Goal: Task Accomplishment & Management: Manage account settings

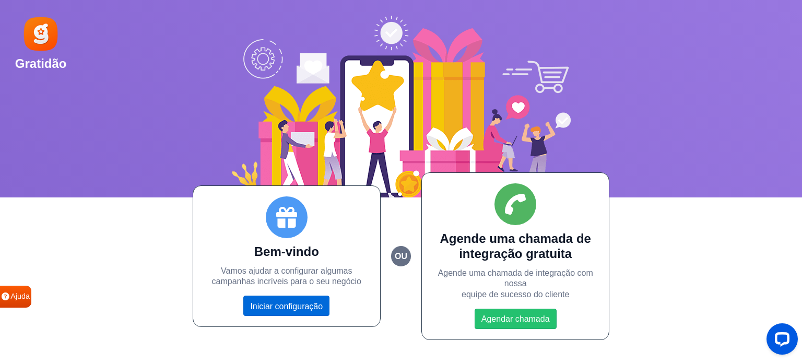
click at [297, 309] on font "Iniciar configuração" at bounding box center [286, 305] width 73 height 9
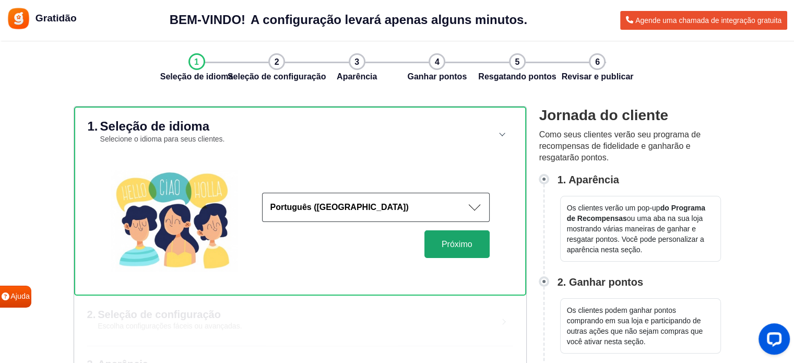
click at [468, 246] on font "Próximo" at bounding box center [457, 244] width 31 height 9
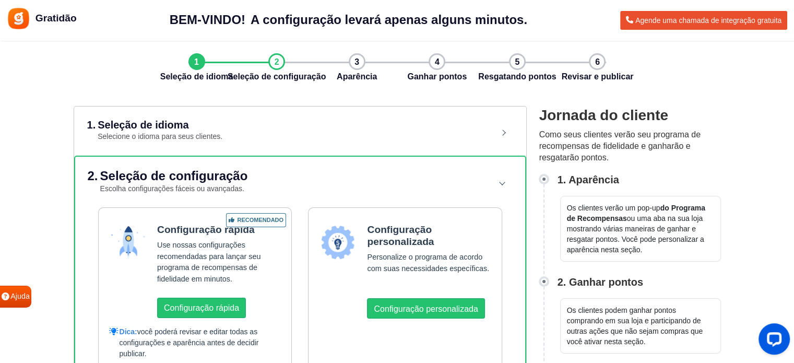
scroll to position [52, 0]
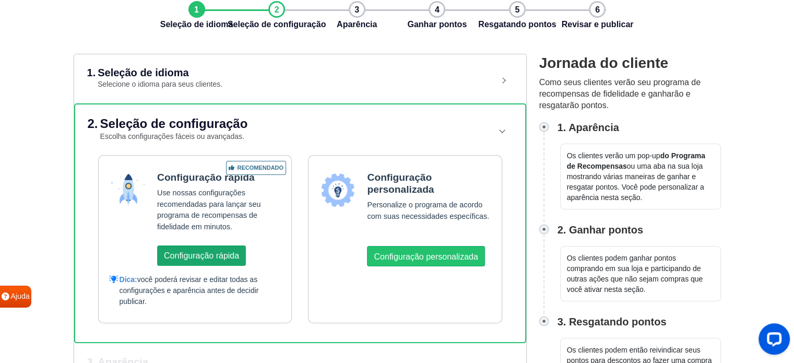
click at [227, 256] on font "Configuração rápida" at bounding box center [201, 255] width 75 height 9
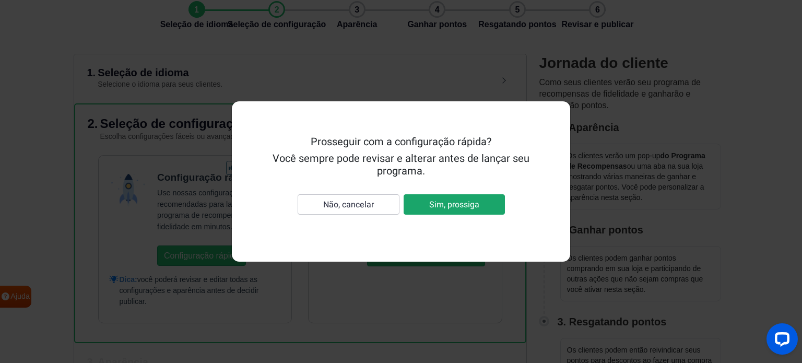
click at [437, 203] on font "Sim, prossiga" at bounding box center [454, 204] width 50 height 13
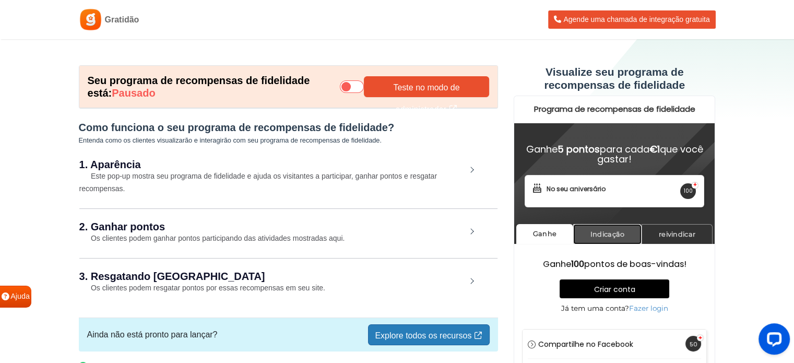
click at [619, 234] on font "Indicação" at bounding box center [608, 234] width 34 height 8
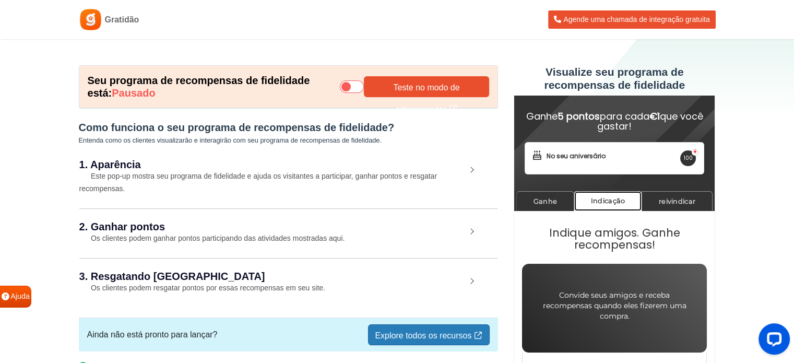
scroll to position [42, 0]
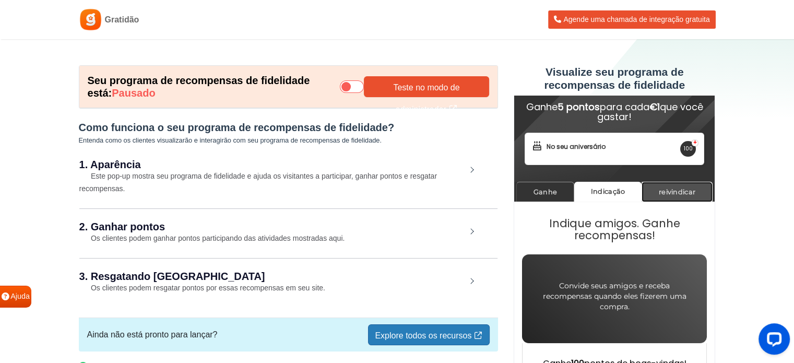
click at [680, 191] on font "reivindicar" at bounding box center [677, 192] width 37 height 8
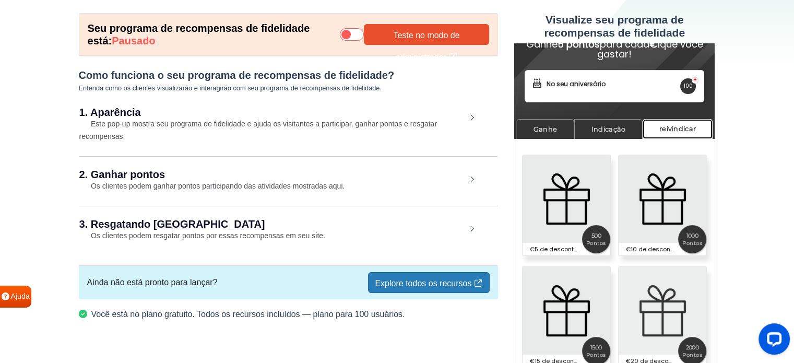
scroll to position [56, 0]
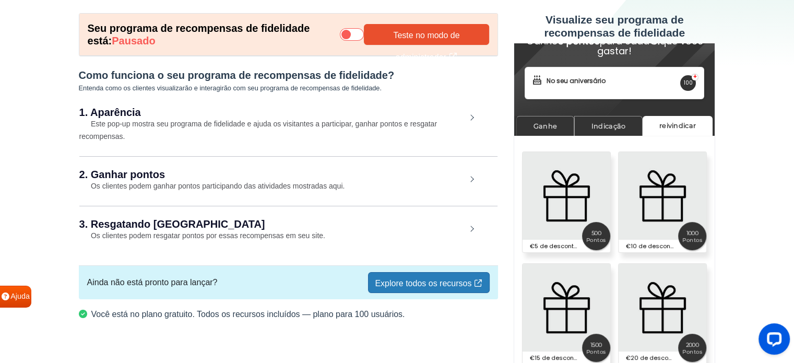
click at [229, 124] on font "Este pop-up mostra seu programa de fidelidade e ajuda os visitantes a participa…" at bounding box center [258, 130] width 358 height 21
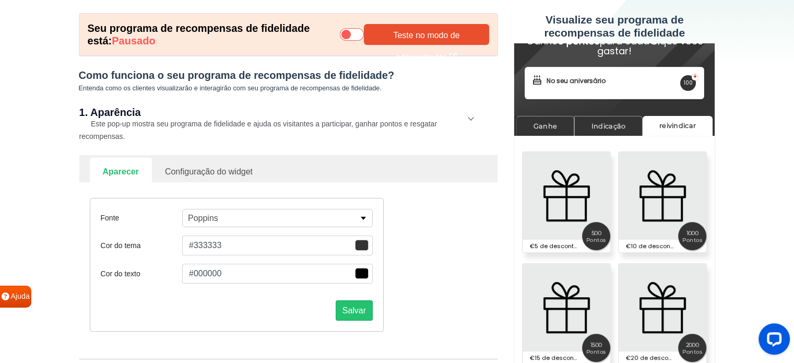
click at [363, 244] on span "button" at bounding box center [362, 245] width 14 height 11
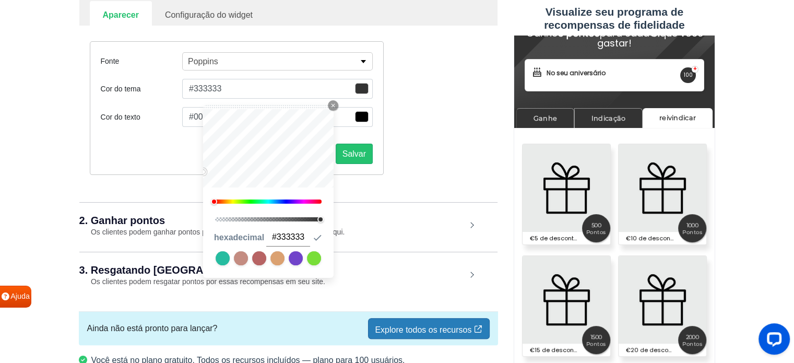
click at [220, 258] on link at bounding box center [223, 258] width 14 height 14
type input "#26bca0"
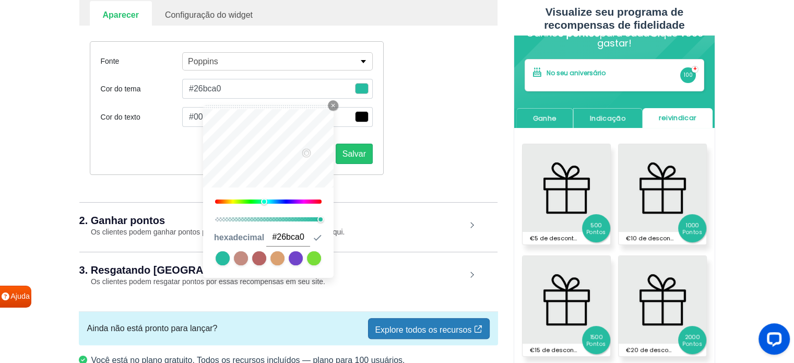
type input "#11fff6"
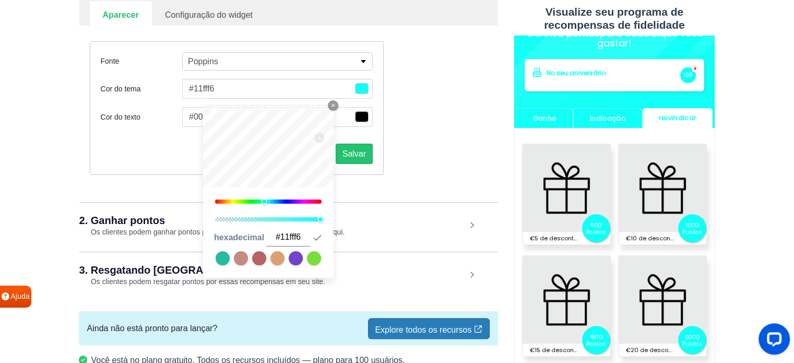
type input "#0beec1"
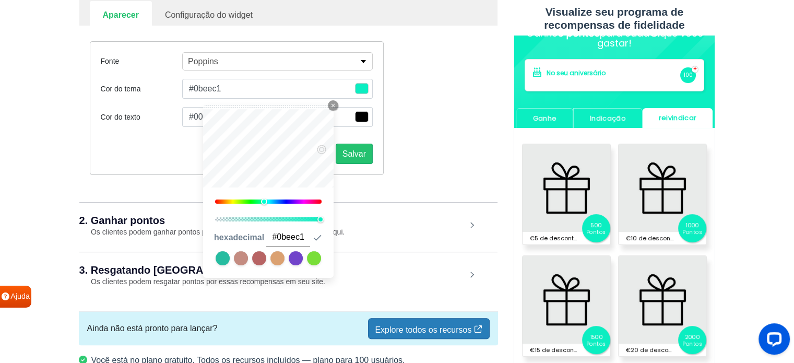
type input "#23e5be"
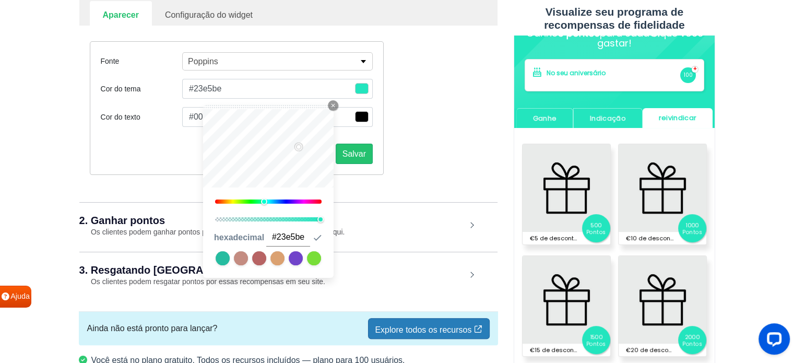
click at [217, 256] on link at bounding box center [223, 258] width 14 height 14
type input "#26bca0"
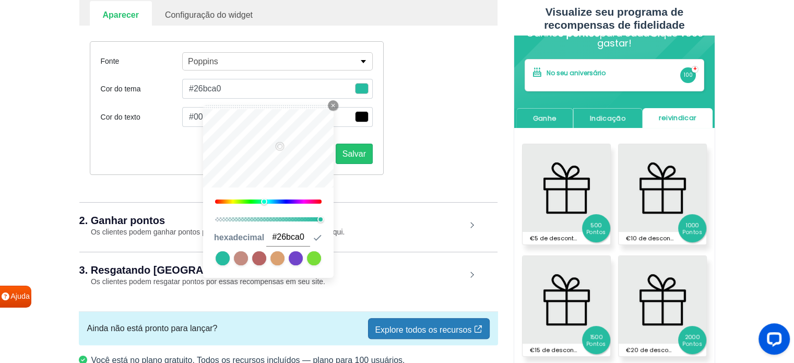
type input "#4bd7bb"
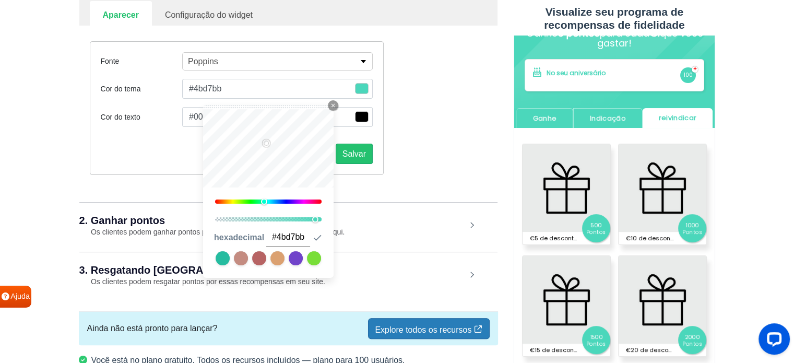
click at [316, 219] on div at bounding box center [268, 219] width 107 height 4
click at [307, 218] on div at bounding box center [268, 219] width 107 height 4
type input "#37a38d"
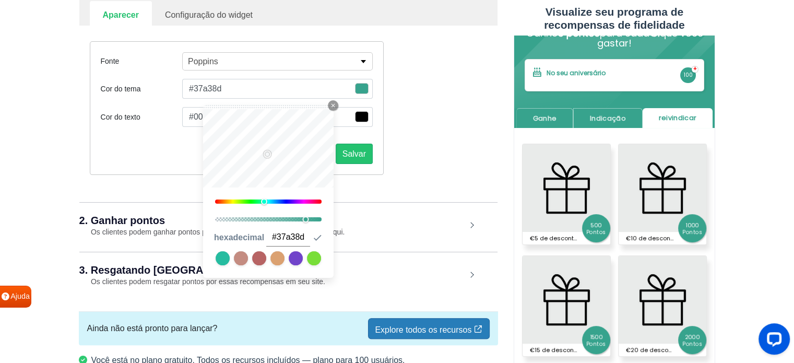
type input "#57f9d8"
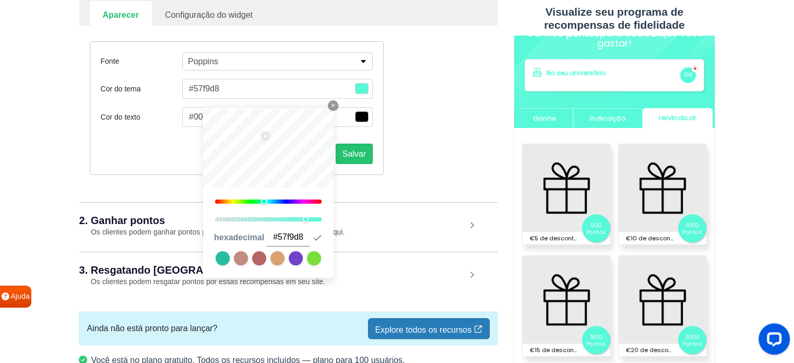
type input "#47c6ad"
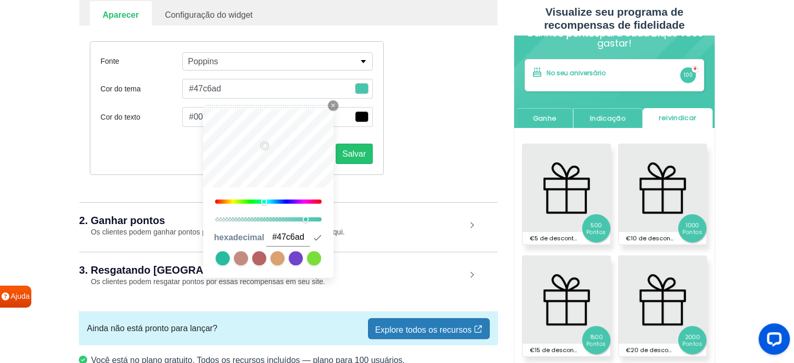
click at [221, 258] on link at bounding box center [223, 258] width 14 height 14
type input "#26bca0"
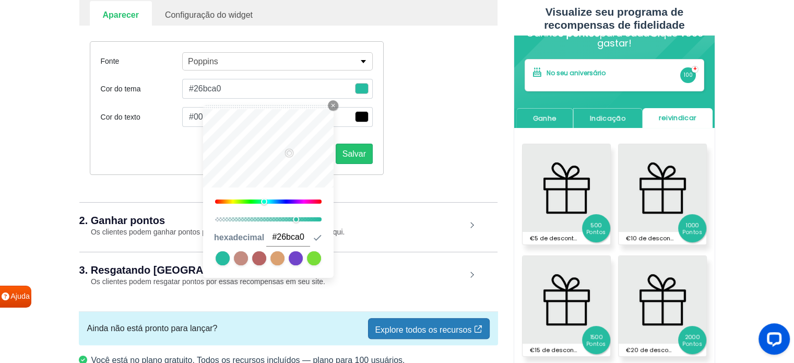
drag, startPoint x: 304, startPoint y: 218, endPoint x: 297, endPoint y: 219, distance: 7.4
click at [297, 219] on div at bounding box center [296, 219] width 6 height 6
click at [291, 219] on div at bounding box center [268, 219] width 107 height 4
click at [281, 224] on div "0.71 hexadecimal #26bca0 Submit Icon" at bounding box center [268, 247] width 131 height 62
click at [278, 219] on div at bounding box center [268, 219] width 107 height 4
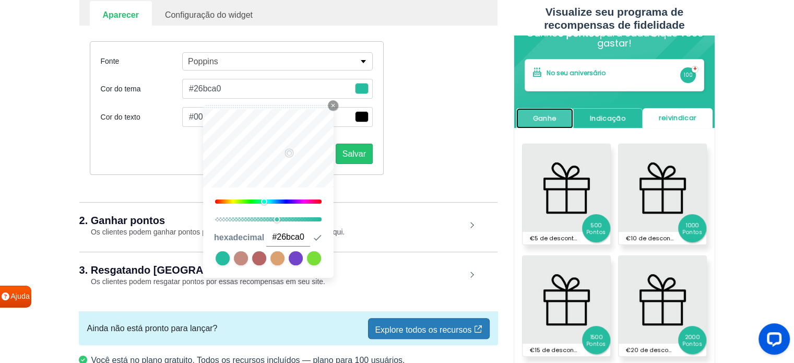
click at [537, 121] on font "Ganhe" at bounding box center [545, 118] width 24 height 9
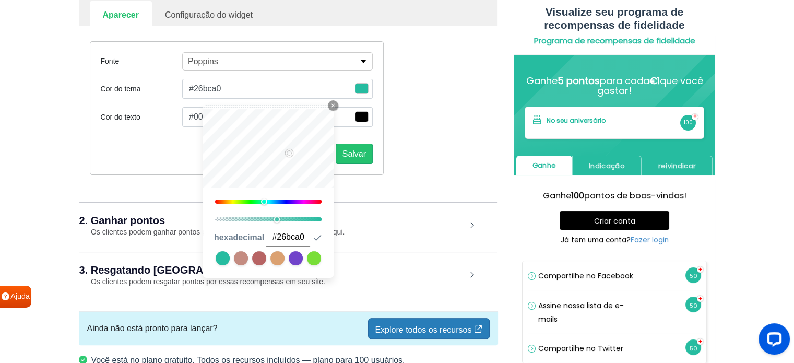
click at [220, 261] on link at bounding box center [223, 258] width 14 height 14
click at [262, 218] on div at bounding box center [268, 219] width 107 height 4
click at [623, 165] on font "Indicação" at bounding box center [606, 165] width 36 height 9
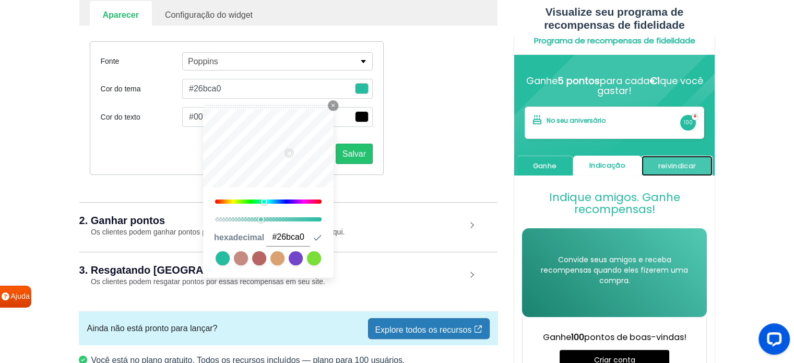
click at [662, 167] on font "reivindicar" at bounding box center [677, 165] width 38 height 9
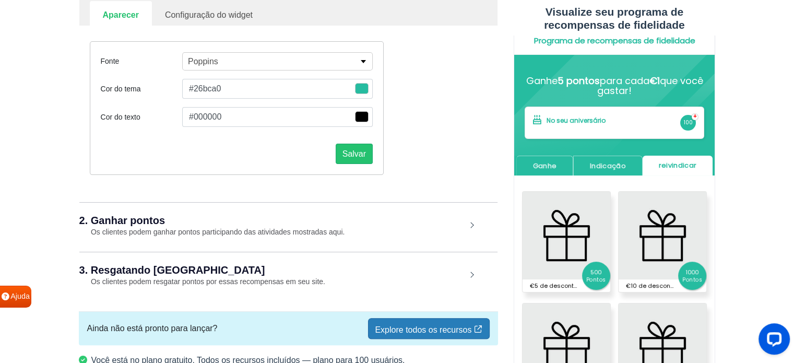
click at [155, 271] on font "3. Resgatando Pontos" at bounding box center [172, 269] width 186 height 11
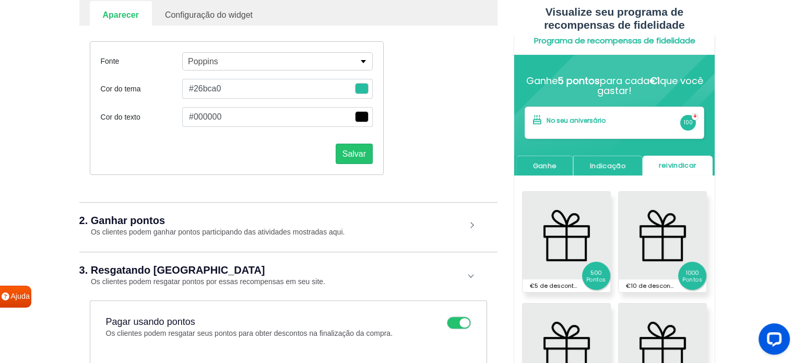
click at [360, 94] on span "button" at bounding box center [362, 88] width 14 height 11
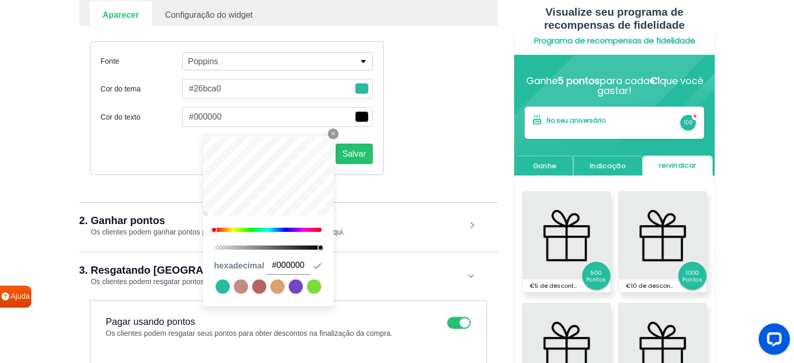
click at [440, 175] on div "Fonte Poppins Abel Alfa Slab One Anton Archivo Archivo Black Arimo Arvo Assista…" at bounding box center [288, 108] width 413 height 165
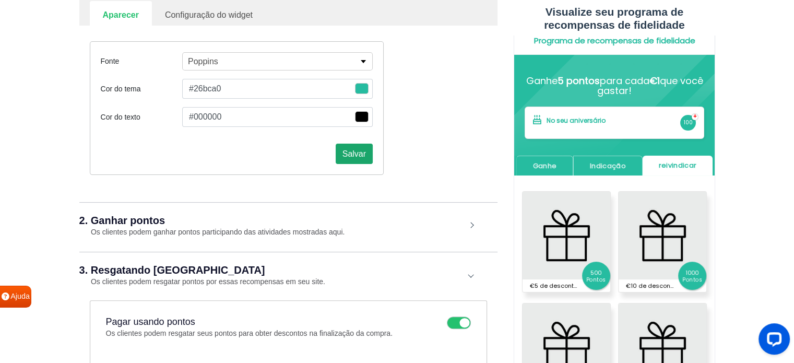
click at [352, 154] on font "Salvar" at bounding box center [354, 153] width 23 height 9
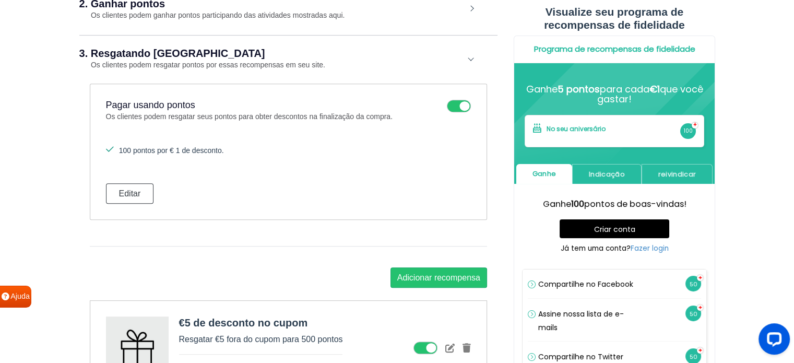
scroll to position [407, 0]
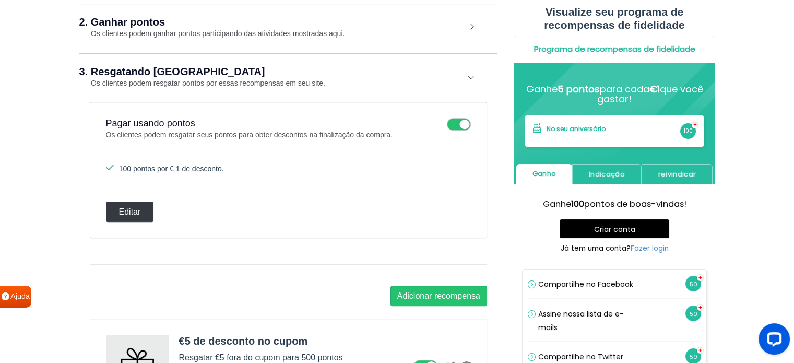
click at [139, 210] on font "Editar" at bounding box center [130, 211] width 22 height 9
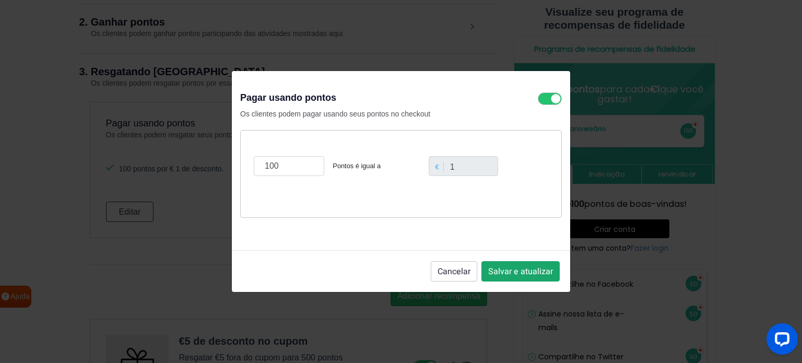
click at [539, 268] on font "Salvar e atualizar" at bounding box center [520, 271] width 65 height 13
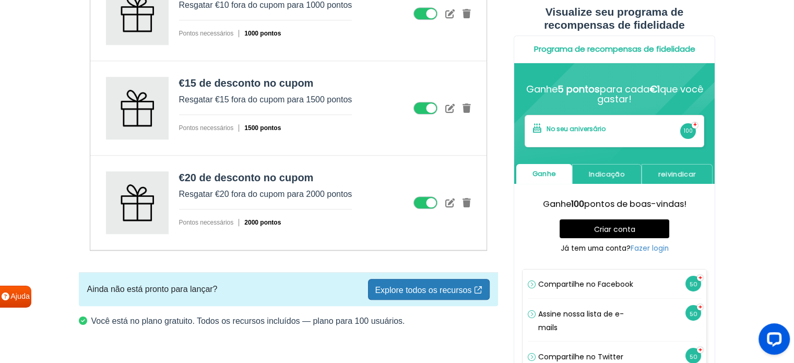
scroll to position [877, 0]
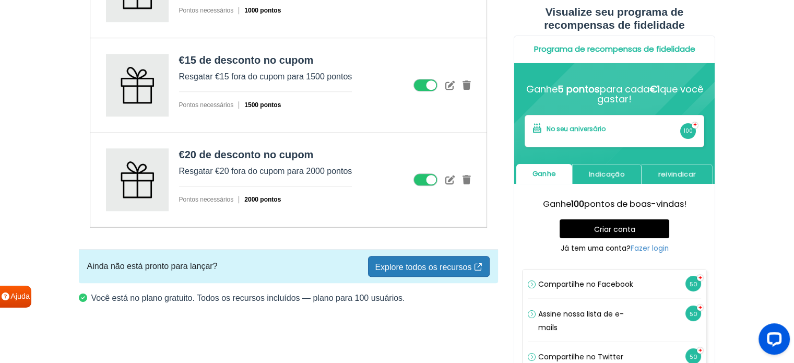
click at [436, 269] on font "Explore todos os recursos" at bounding box center [423, 267] width 97 height 9
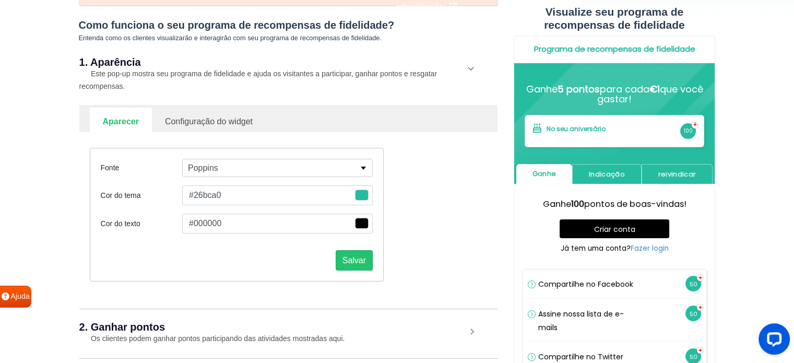
scroll to position [104, 0]
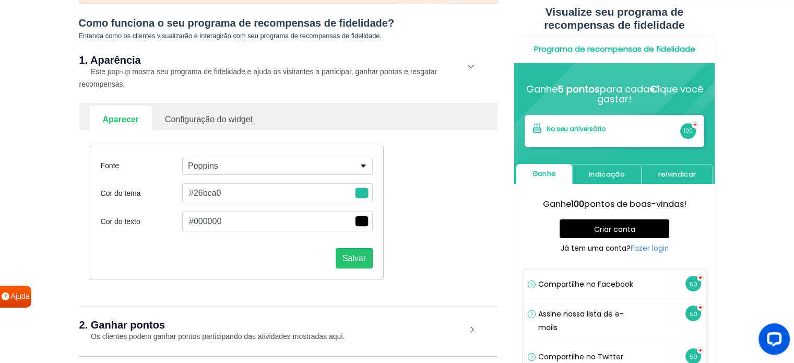
click at [243, 119] on font "Configuração do widget" at bounding box center [209, 119] width 88 height 9
select select "right"
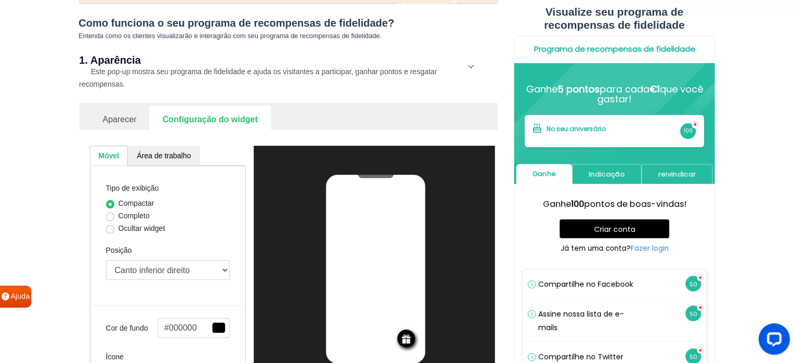
scroll to position [209, 0]
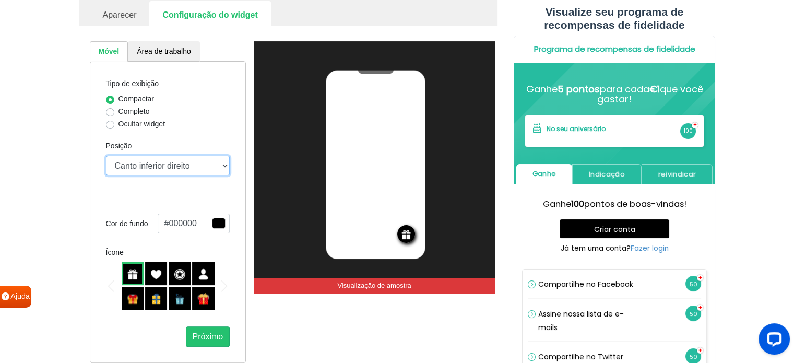
click at [228, 163] on select "Canto superior direito Canto superior esquerdo Centro superior Canto inferior d…" at bounding box center [168, 166] width 124 height 20
click at [129, 298] on img at bounding box center [132, 298] width 11 height 11
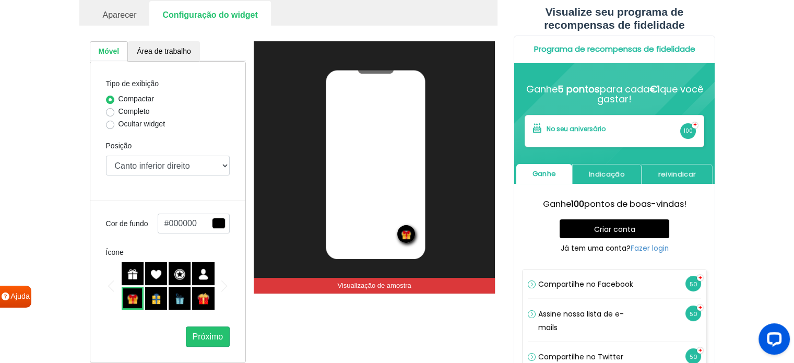
click at [217, 222] on span "button" at bounding box center [219, 223] width 14 height 11
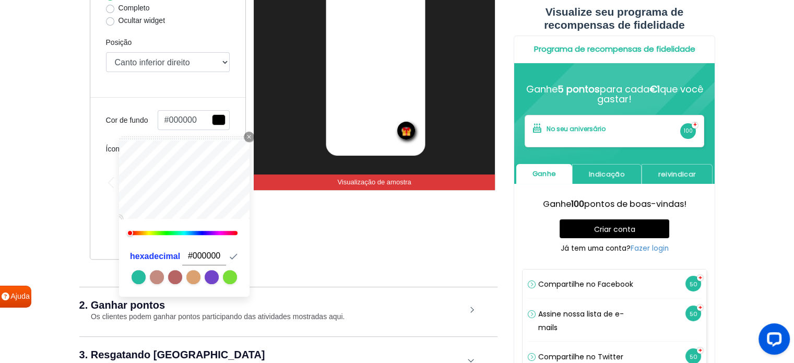
scroll to position [313, 0]
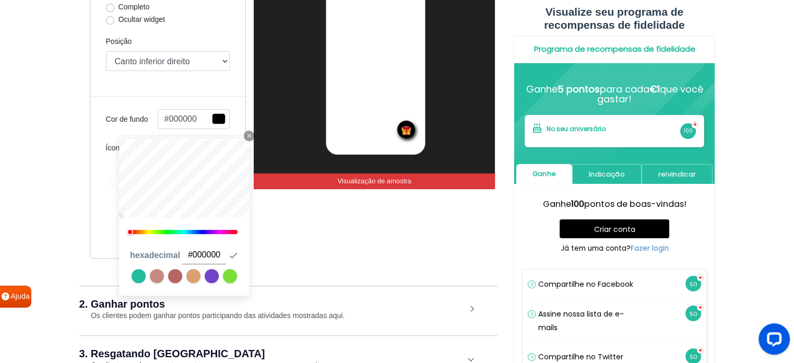
click at [138, 280] on link at bounding box center [139, 276] width 14 height 14
type input "#26bca0"
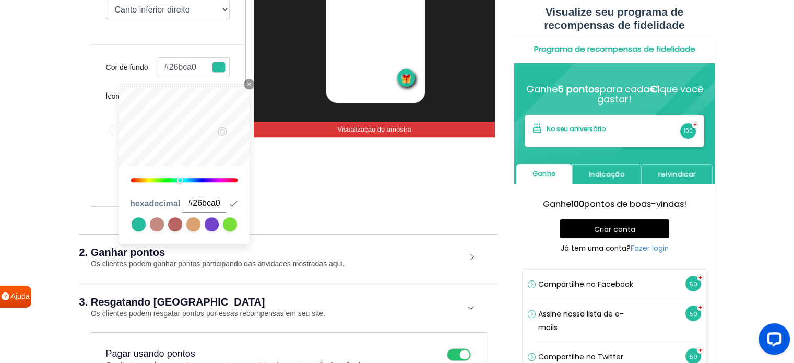
scroll to position [365, 0]
click at [101, 131] on div "Tipo de exibição Compactar Completo Ocultar widget Posição Canto superior direi…" at bounding box center [168, 55] width 157 height 302
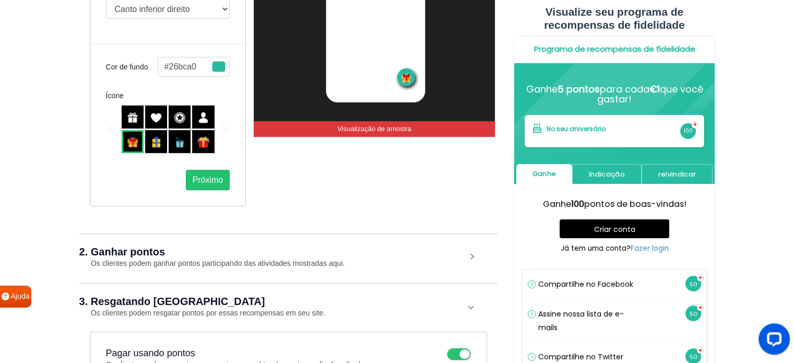
click at [132, 118] on img at bounding box center [132, 117] width 11 height 11
click at [215, 180] on font "Próximo" at bounding box center [208, 179] width 31 height 9
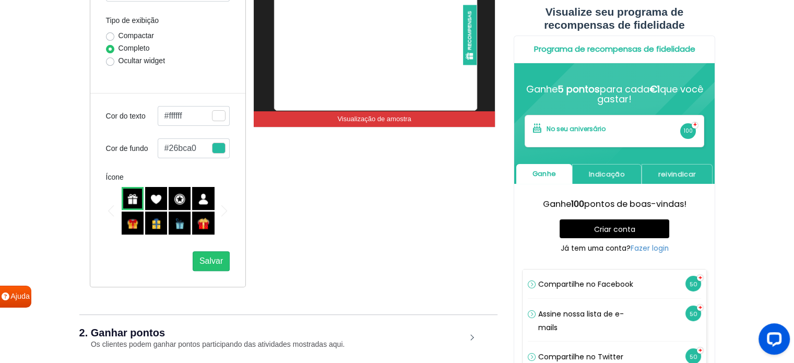
scroll to position [261, 0]
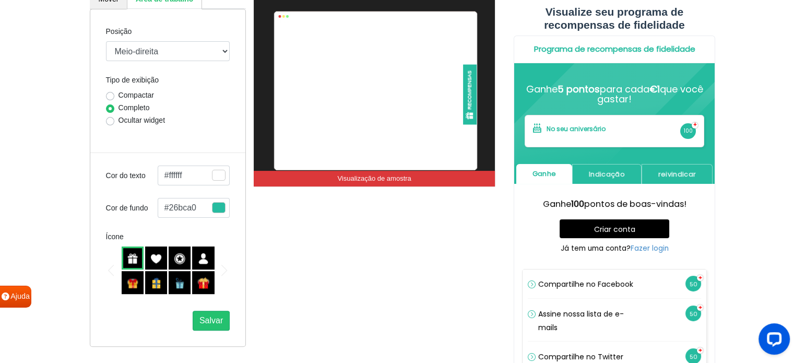
click at [119, 95] on label "Compactar" at bounding box center [137, 95] width 36 height 11
click at [110, 95] on input "Compactar" at bounding box center [110, 95] width 8 height 10
radio input "true"
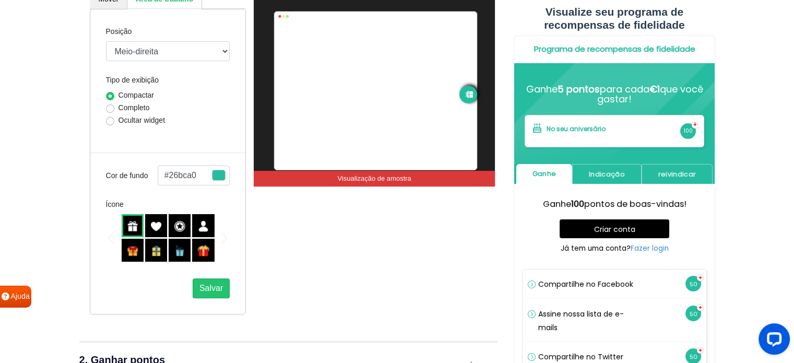
click at [119, 109] on label "Completo" at bounding box center [134, 107] width 31 height 11
click at [109, 109] on input "Completo" at bounding box center [110, 107] width 8 height 10
radio input "true"
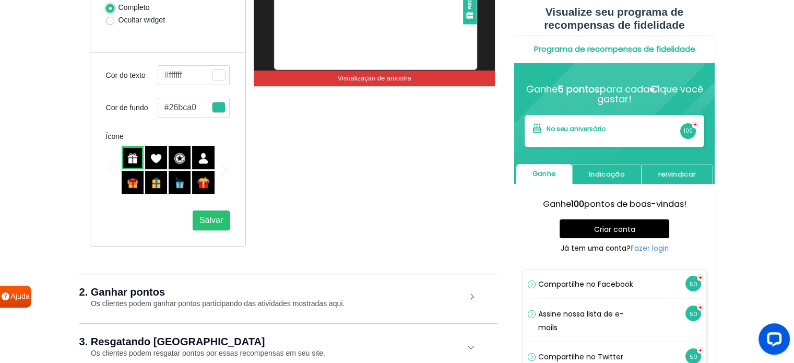
scroll to position [365, 0]
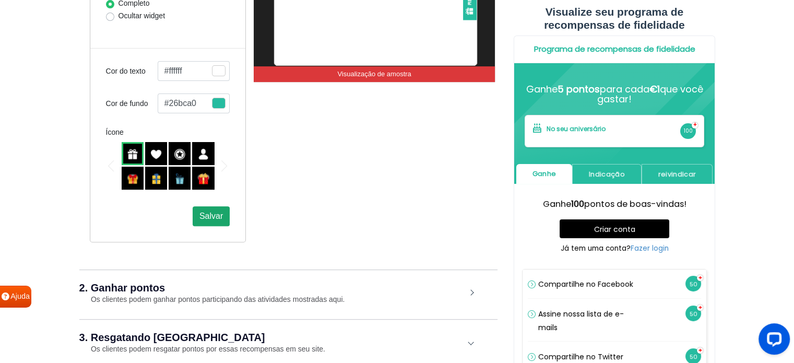
click at [213, 215] on font "Salvar" at bounding box center [210, 215] width 23 height 9
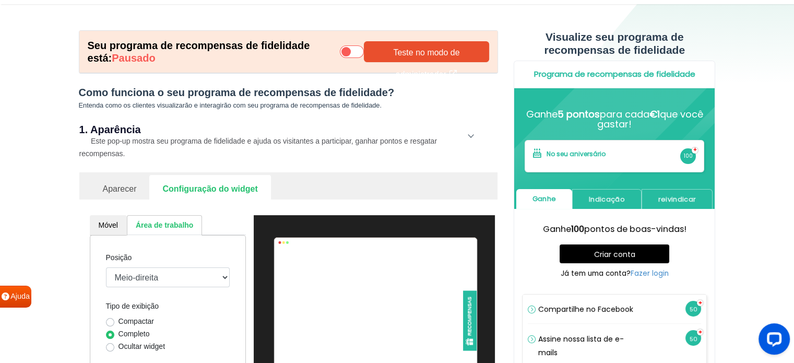
scroll to position [5, 0]
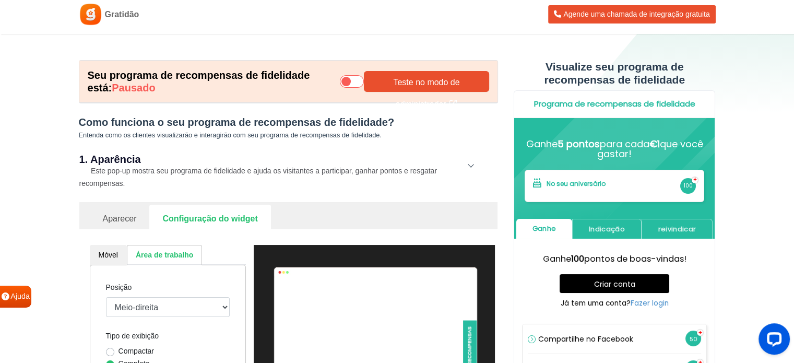
click at [126, 221] on font "Aparecer" at bounding box center [120, 218] width 34 height 9
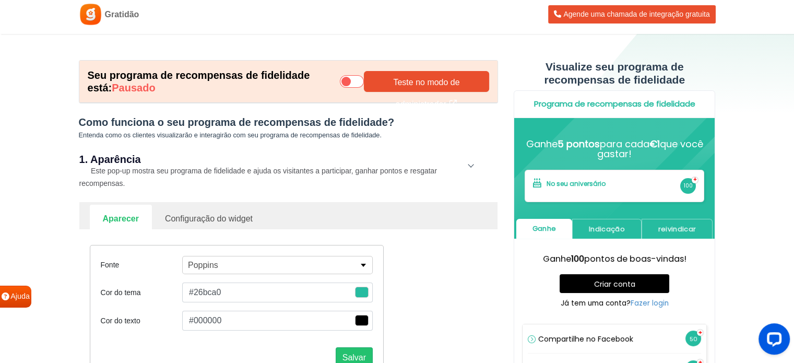
click at [349, 81] on icon at bounding box center [352, 81] width 24 height 13
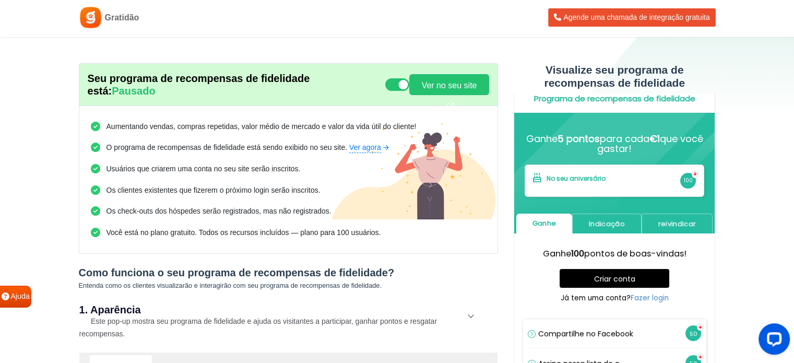
scroll to position [0, 0]
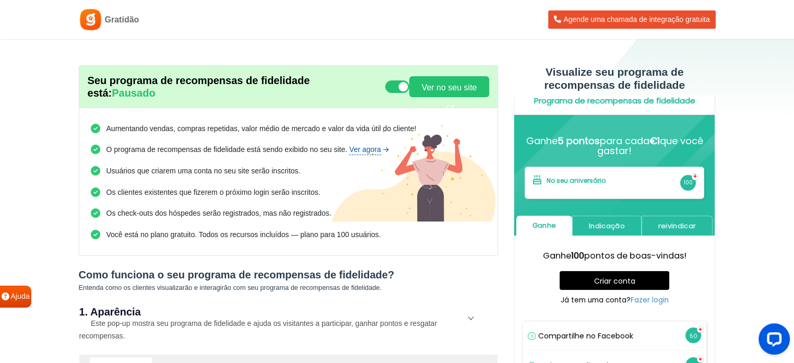
click at [370, 148] on font "Ver agora" at bounding box center [365, 149] width 32 height 8
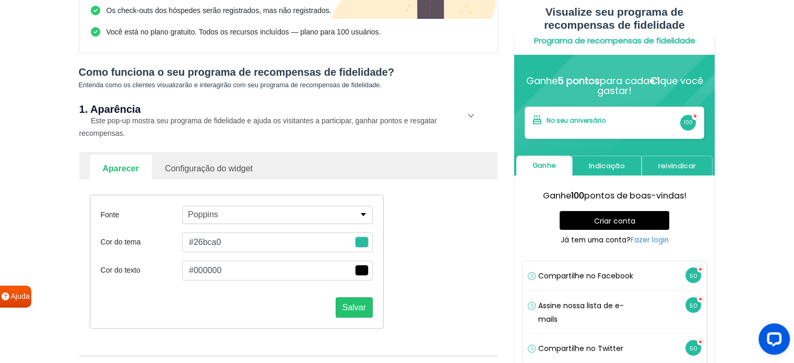
scroll to position [209, 0]
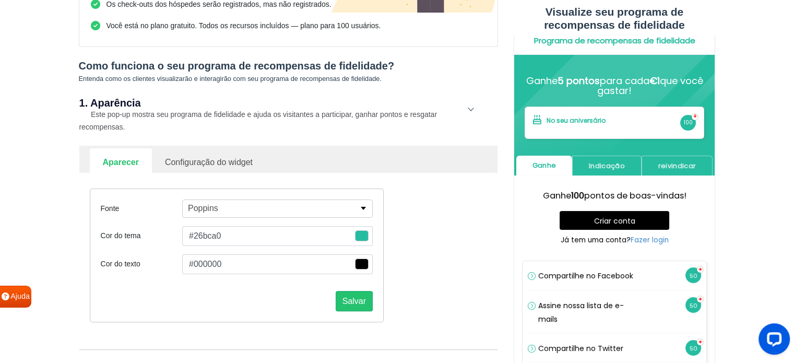
click at [367, 207] on p "button" at bounding box center [363, 208] width 7 height 3
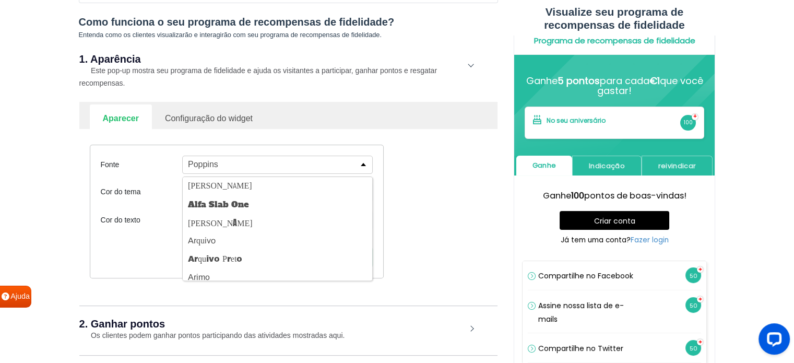
scroll to position [313, 0]
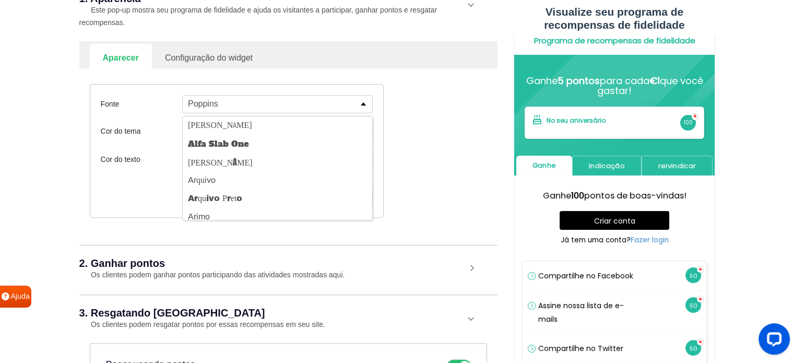
click at [133, 135] on font "Cor do texto" at bounding box center [121, 131] width 40 height 8
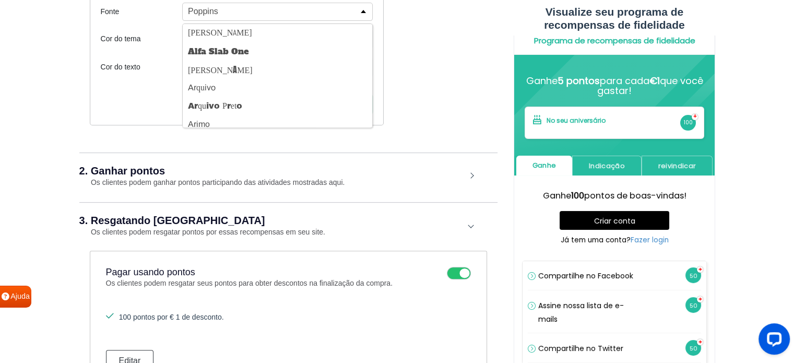
scroll to position [418, 0]
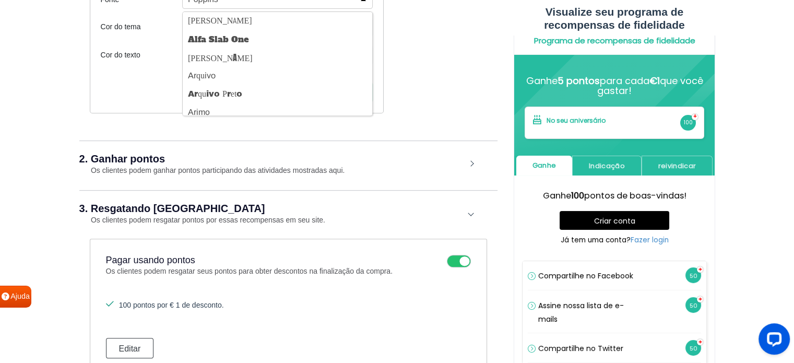
click at [472, 163] on div "2. Ganhar pontos Os clientes podem ganhar pontos participando das atividades mo…" at bounding box center [288, 164] width 418 height 49
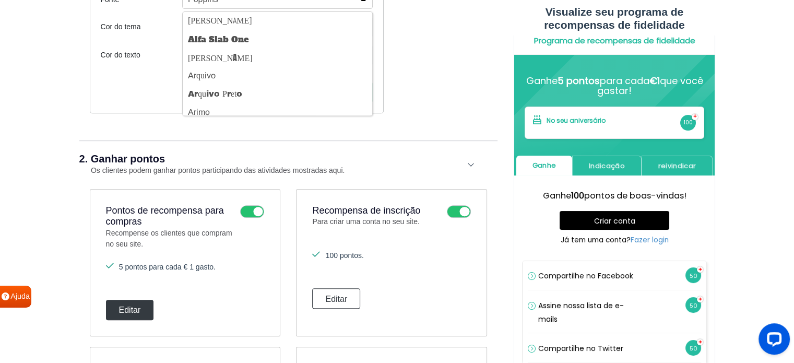
click at [131, 311] on font "Editar" at bounding box center [130, 309] width 22 height 9
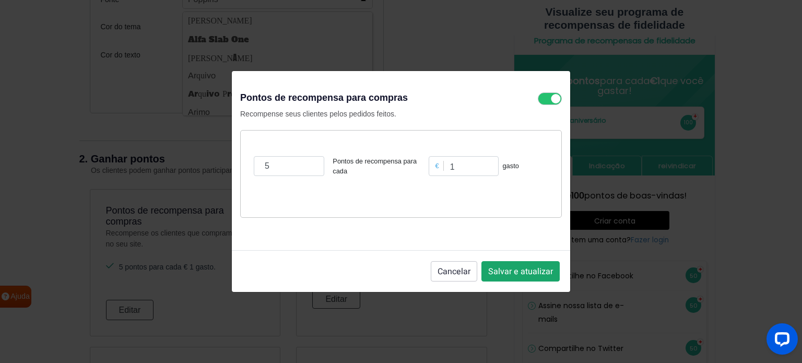
click at [508, 269] on font "Salvar e atualizar" at bounding box center [520, 271] width 65 height 13
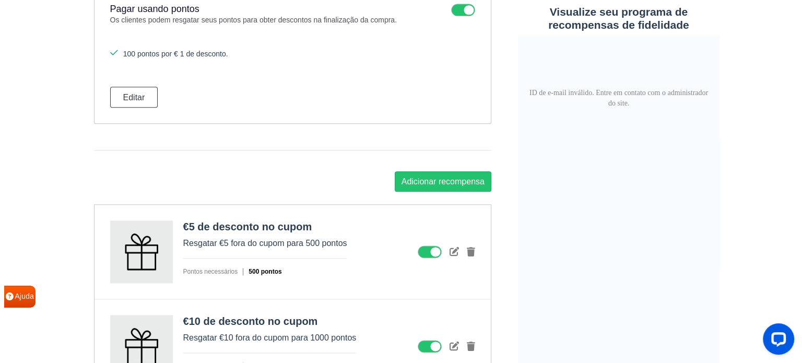
scroll to position [1305, 0]
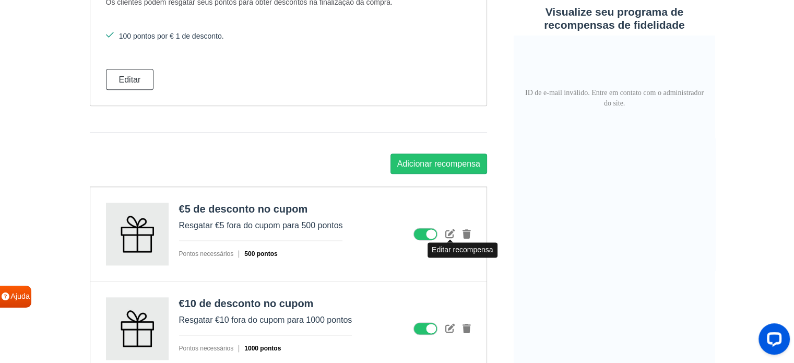
click at [451, 234] on icon at bounding box center [449, 233] width 9 height 9
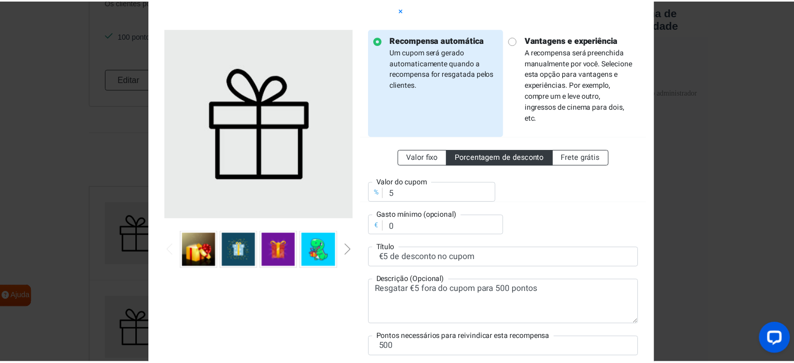
scroll to position [0, 0]
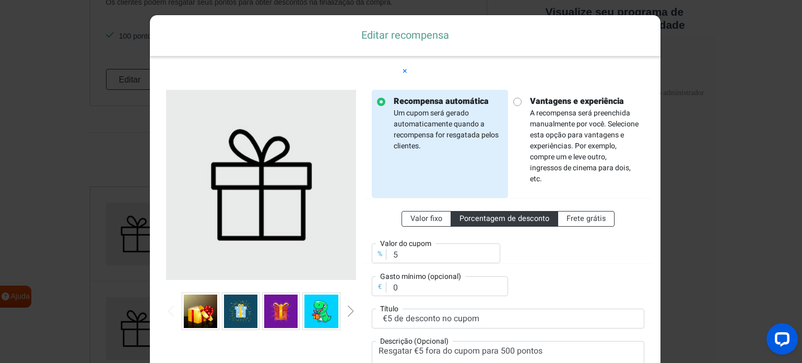
click at [716, 71] on div "Editar recompensa × Recompensa automática Um cupom será gerado automaticamente …" at bounding box center [401, 181] width 802 height 363
click at [403, 70] on font "×" at bounding box center [405, 71] width 5 height 13
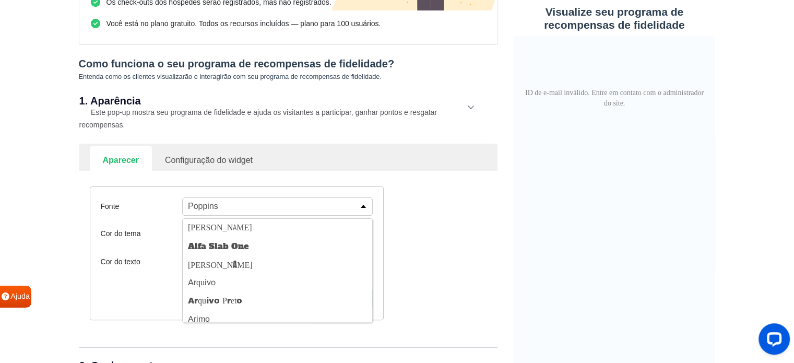
scroll to position [209, 0]
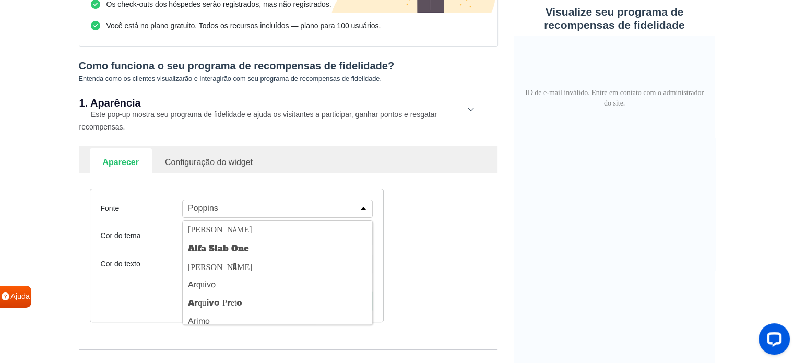
click at [451, 233] on div "Fonte Poppins Abel Alfa Slab One Antônio Arquivo Arquivo Preto Arimo Arvo Assis…" at bounding box center [288, 255] width 413 height 165
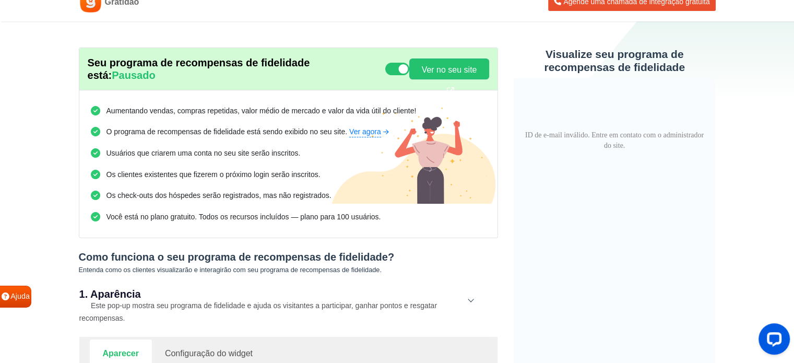
scroll to position [0, 0]
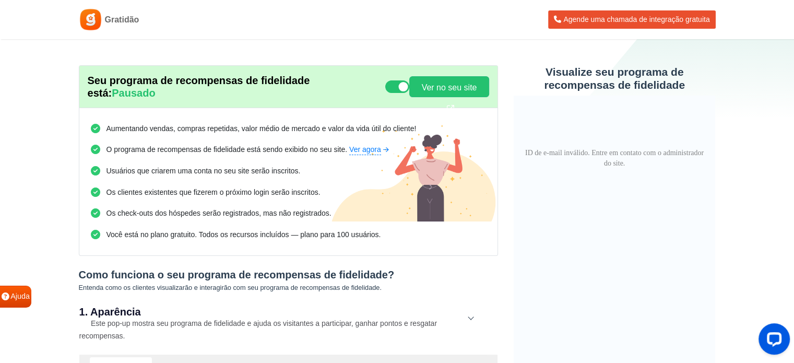
click at [470, 318] on div "1. Aparência Este pop-up mostra seu programa de fidelidade e ajuda os visitante…" at bounding box center [288, 324] width 418 height 61
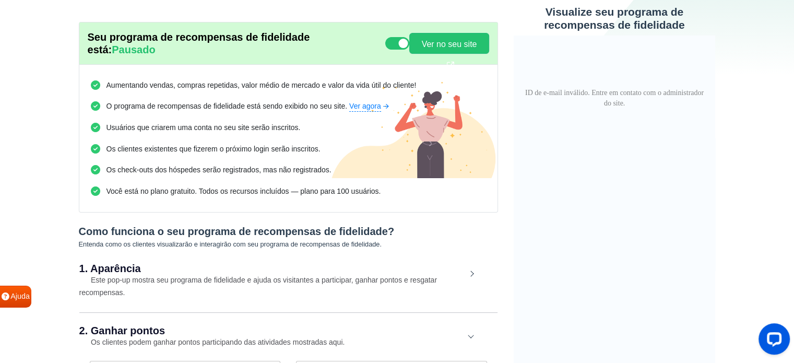
scroll to position [104, 0]
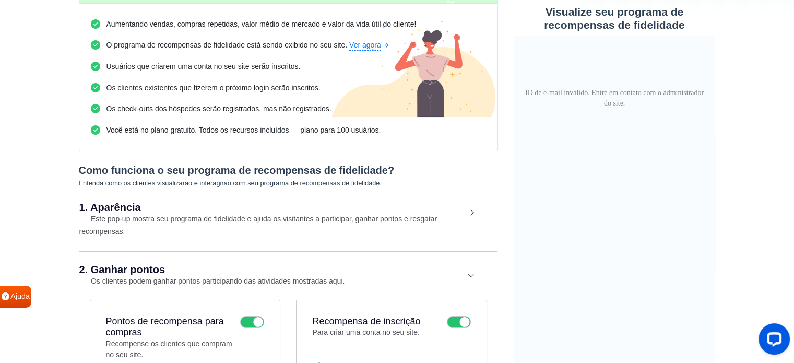
click at [472, 209] on div "1. Aparência Este pop-up mostra seu programa de fidelidade e ajuda os visitante…" at bounding box center [288, 220] width 418 height 61
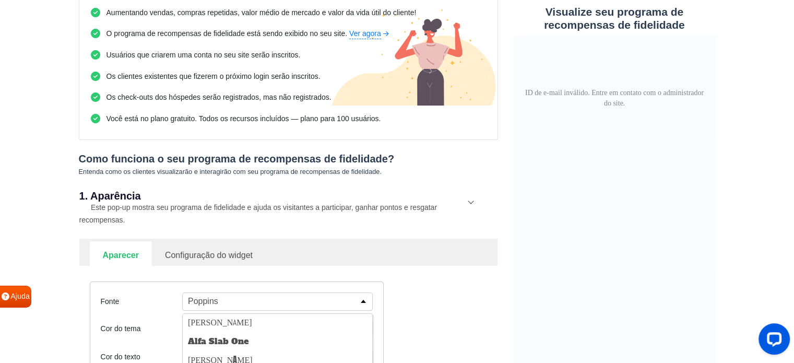
scroll to position [209, 0]
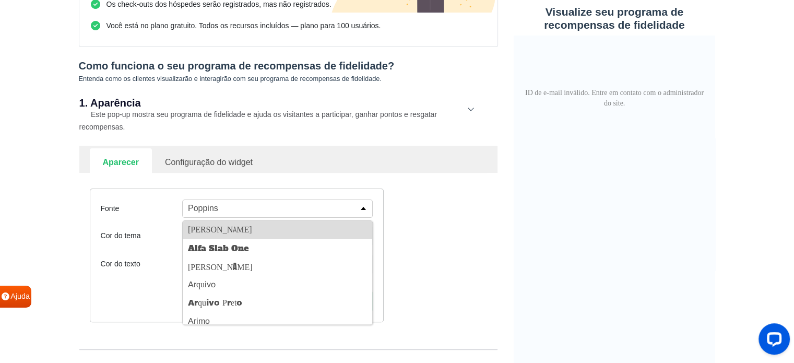
click at [223, 233] on button "[PERSON_NAME]" at bounding box center [278, 230] width 190 height 18
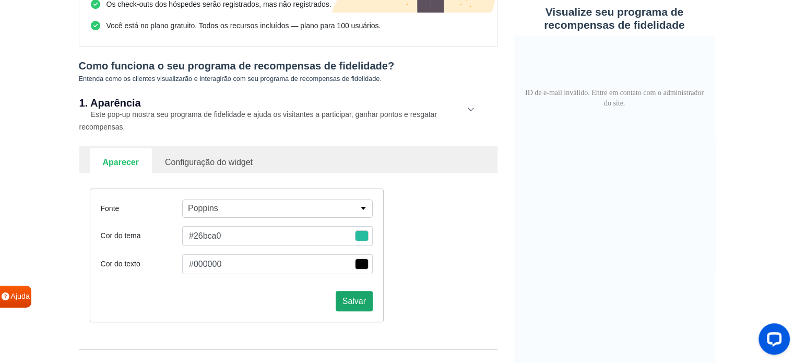
click at [365, 299] on font "Salvar" at bounding box center [354, 301] width 23 height 9
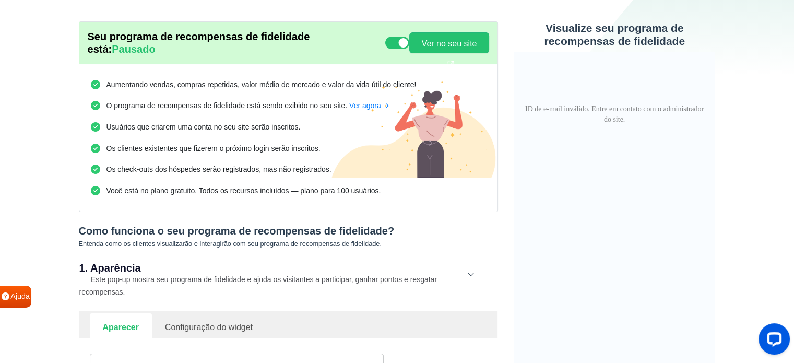
scroll to position [0, 0]
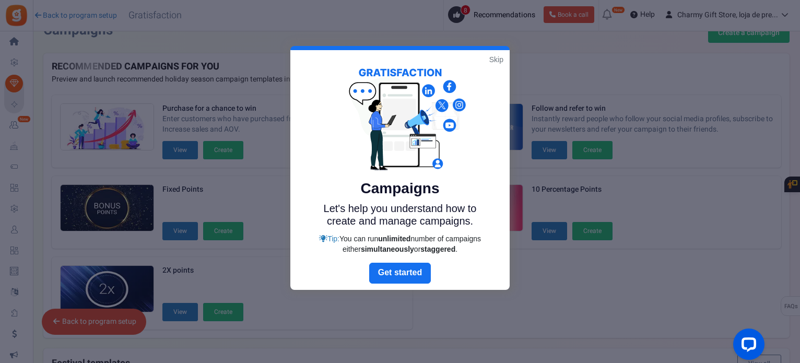
scroll to position [18, 0]
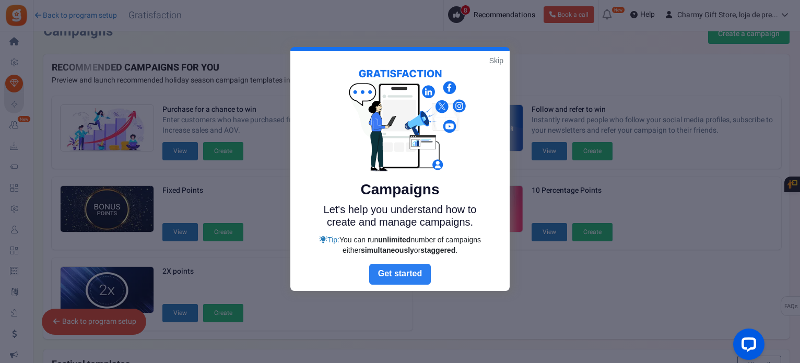
click at [400, 274] on link "Next" at bounding box center [400, 274] width 62 height 21
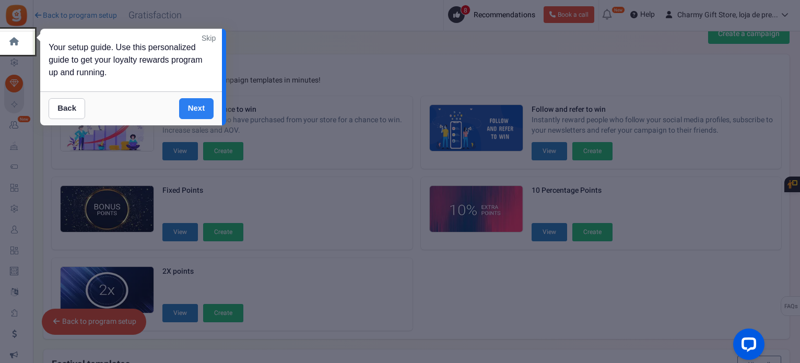
click at [194, 110] on link "Next" at bounding box center [196, 108] width 35 height 21
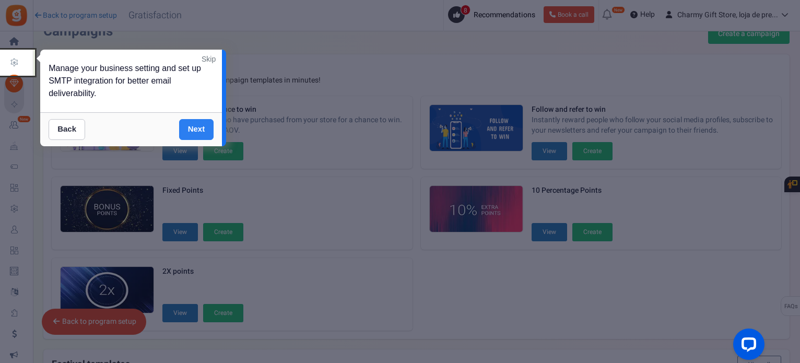
click at [200, 127] on link "Next" at bounding box center [196, 129] width 35 height 21
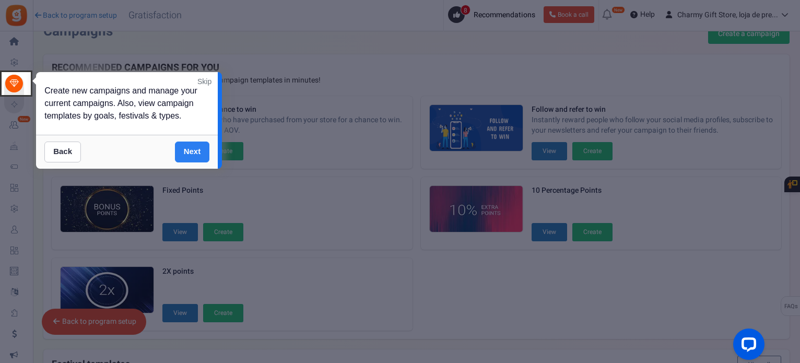
click at [192, 152] on link "Next" at bounding box center [192, 151] width 35 height 21
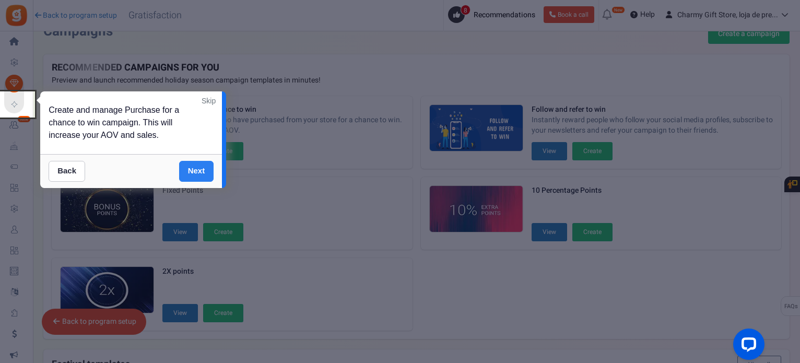
click at [192, 174] on link "Next" at bounding box center [196, 171] width 35 height 21
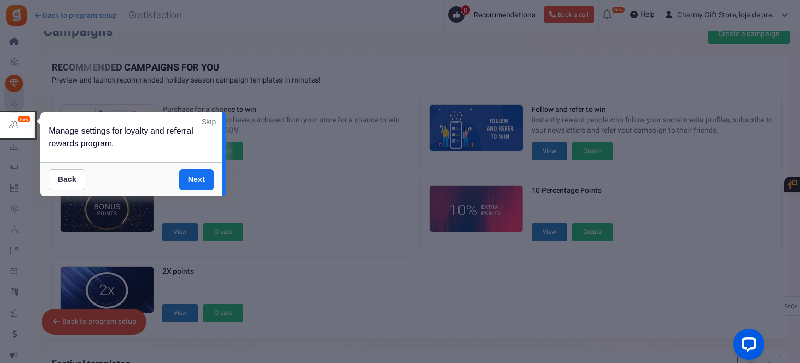
click at [329, 170] on div at bounding box center [400, 181] width 800 height 363
click at [63, 179] on link "Back" at bounding box center [67, 179] width 37 height 21
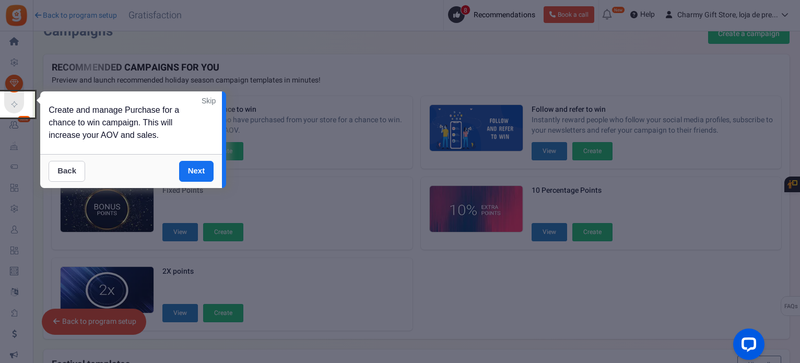
click at [62, 169] on link "Back" at bounding box center [67, 171] width 37 height 21
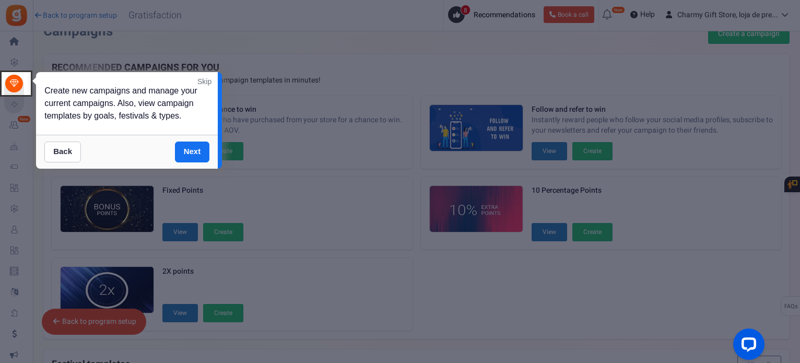
click at [63, 151] on link "Back" at bounding box center [62, 151] width 37 height 21
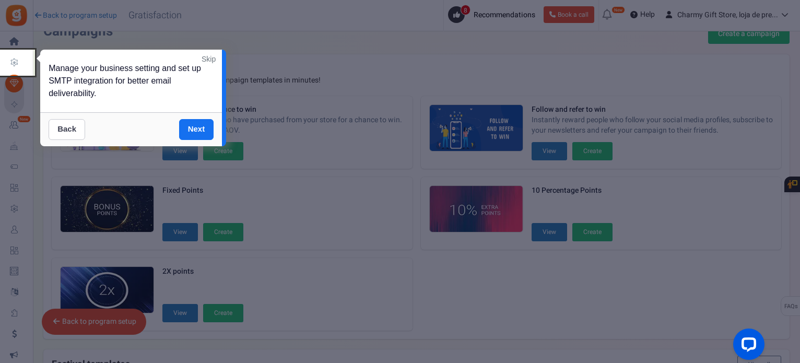
click at [70, 126] on link "Back" at bounding box center [67, 129] width 37 height 21
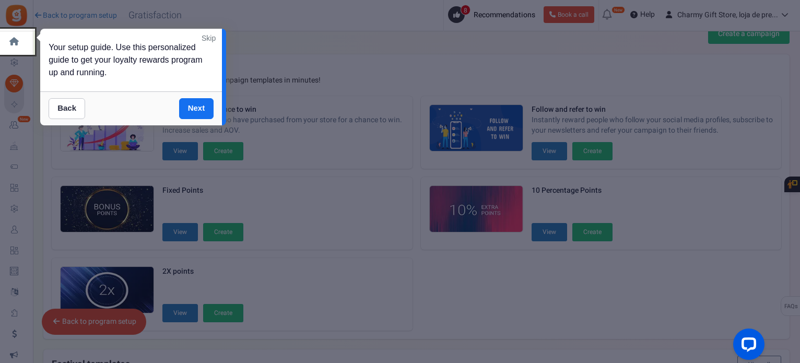
click at [69, 105] on link "Back" at bounding box center [67, 108] width 37 height 21
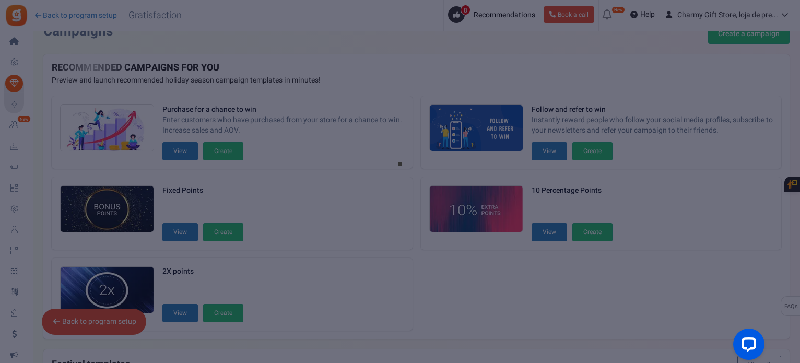
scroll to position [0, 0]
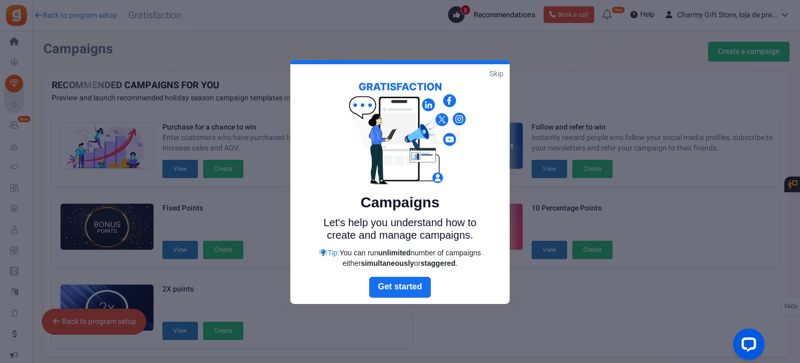
click at [494, 75] on link "Skip" at bounding box center [496, 73] width 14 height 10
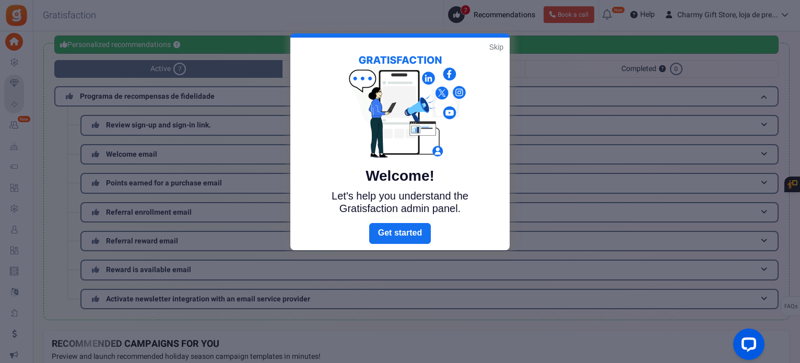
scroll to position [43, 0]
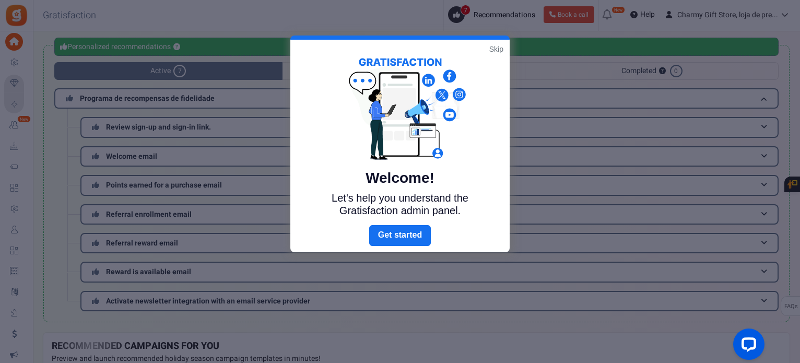
click at [492, 48] on link "Skip" at bounding box center [496, 49] width 14 height 10
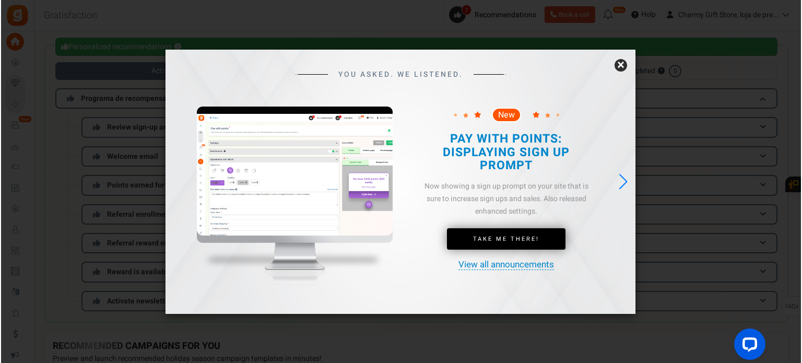
scroll to position [0, 0]
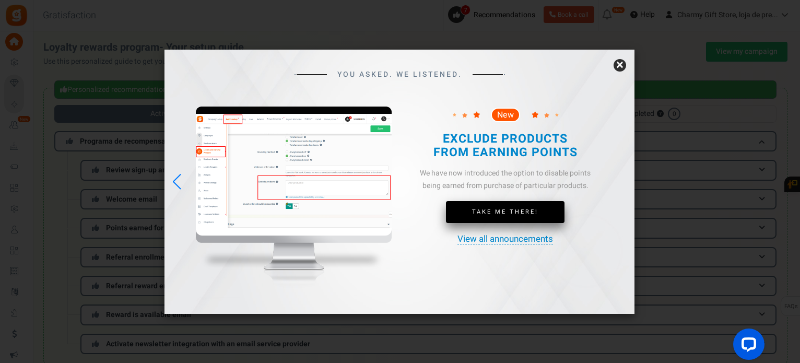
click at [513, 216] on link "Take Me There!" at bounding box center [505, 212] width 119 height 22
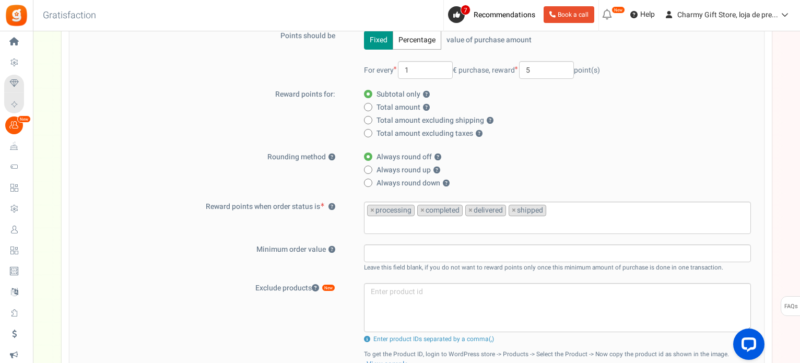
scroll to position [104, 0]
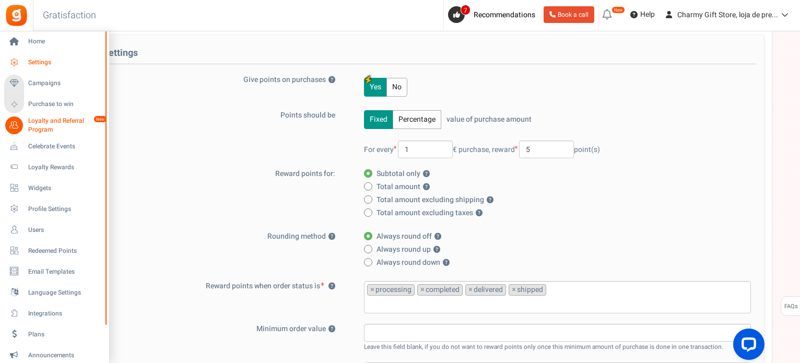
click at [32, 60] on span "Settings" at bounding box center [64, 62] width 73 height 9
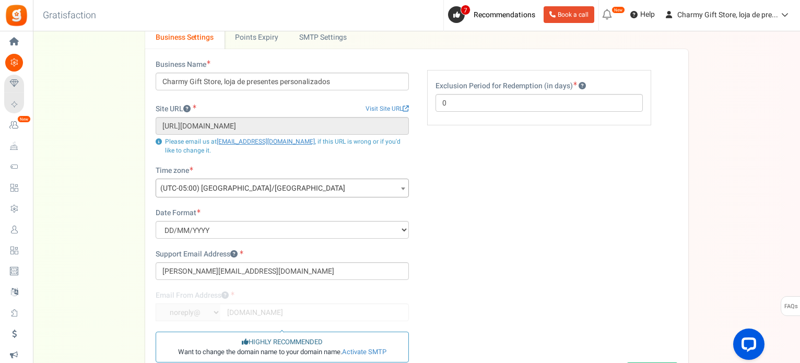
scroll to position [157, 0]
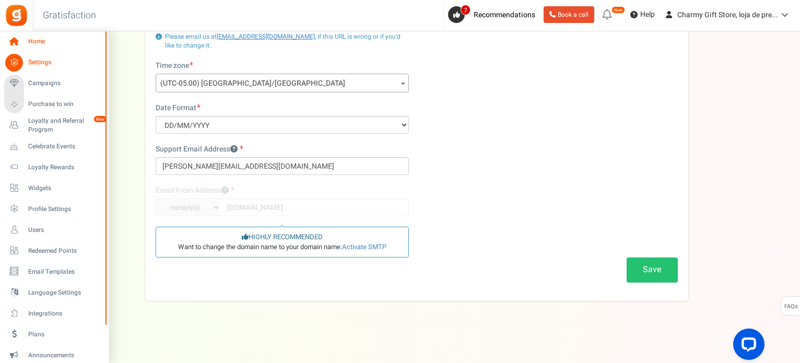
click at [33, 39] on span "Home" at bounding box center [64, 41] width 73 height 9
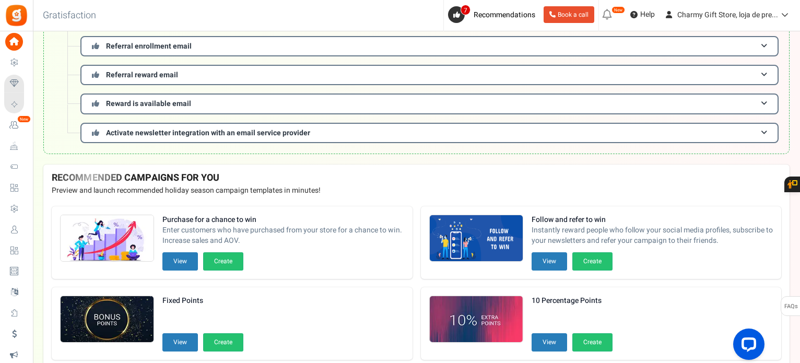
scroll to position [261, 0]
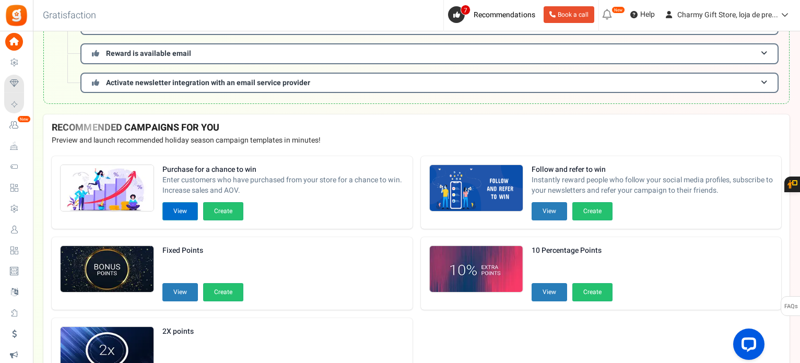
click at [185, 210] on button "View" at bounding box center [180, 211] width 36 height 18
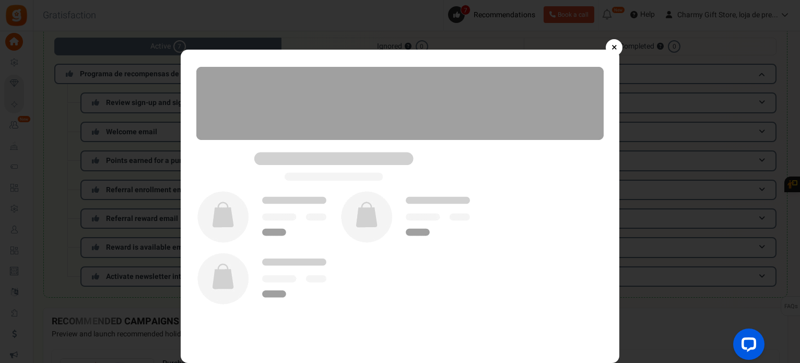
scroll to position [157, 0]
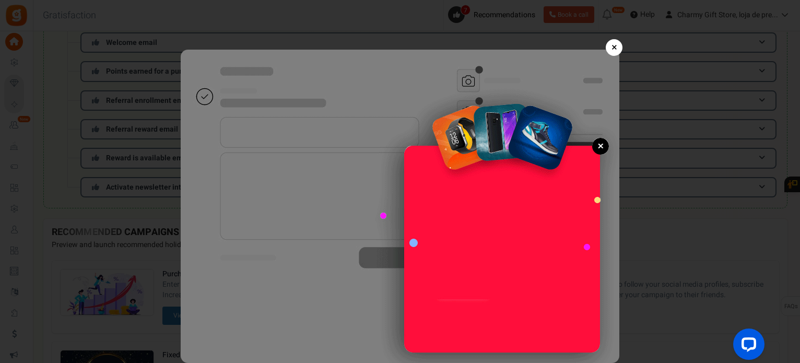
click at [608, 50] on link "×" at bounding box center [614, 47] width 17 height 17
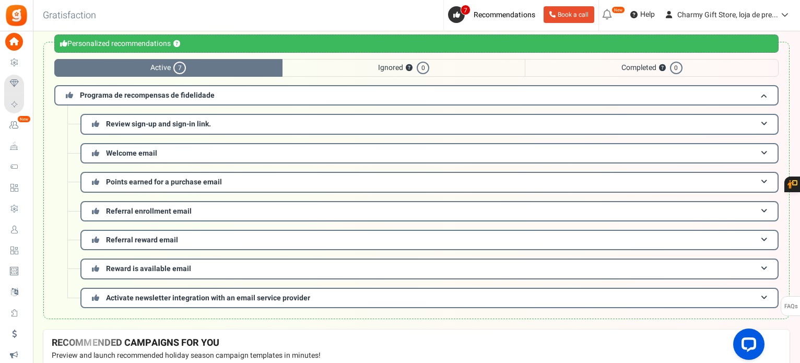
scroll to position [0, 0]
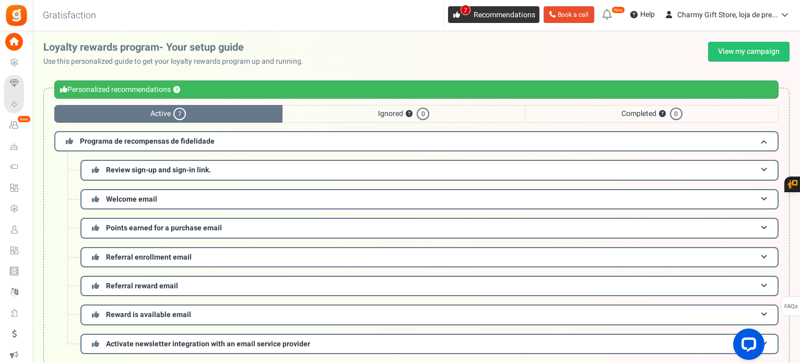
click at [514, 16] on span "Recommendations" at bounding box center [505, 14] width 62 height 11
click at [234, 113] on span "Active 7" at bounding box center [168, 114] width 228 height 18
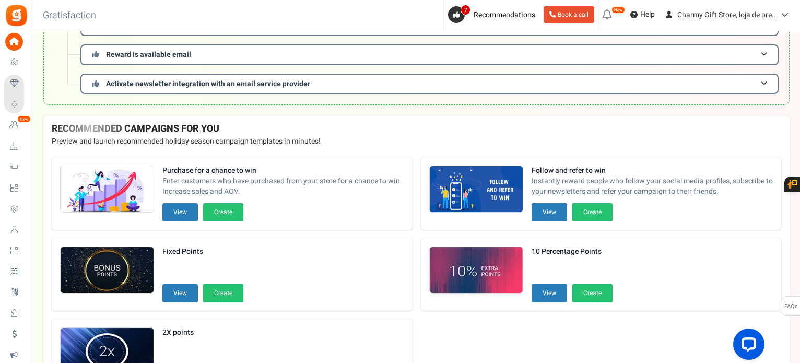
scroll to position [261, 0]
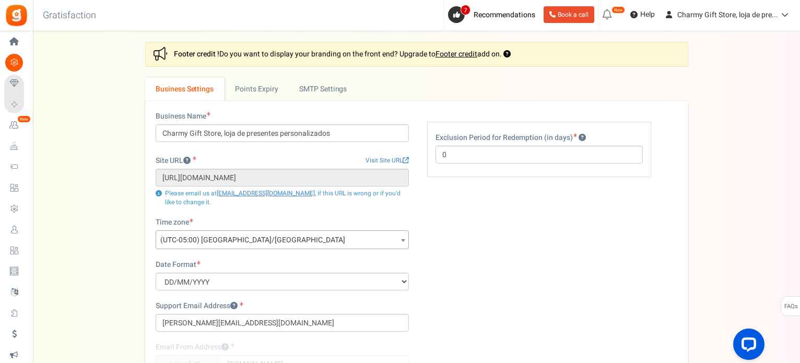
click at [403, 239] on b at bounding box center [403, 240] width 4 height 3
type input "p"
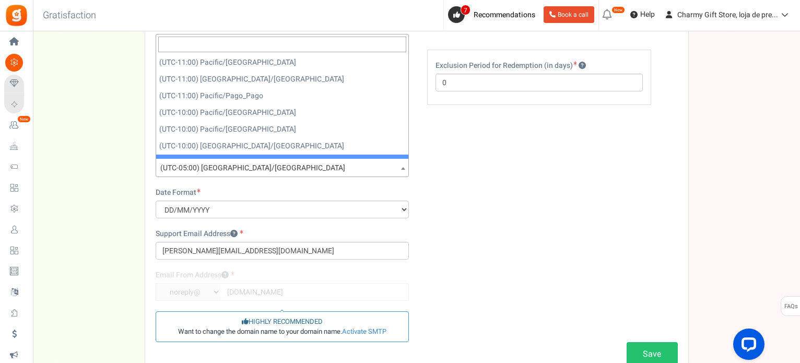
scroll to position [157, 0]
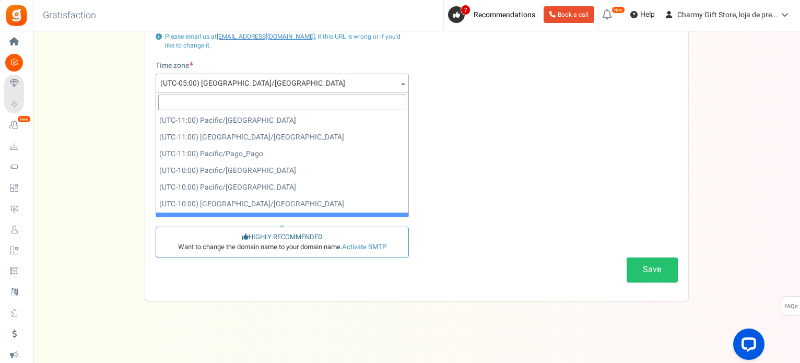
click at [404, 282] on div "Save" at bounding box center [417, 273] width 538 height 32
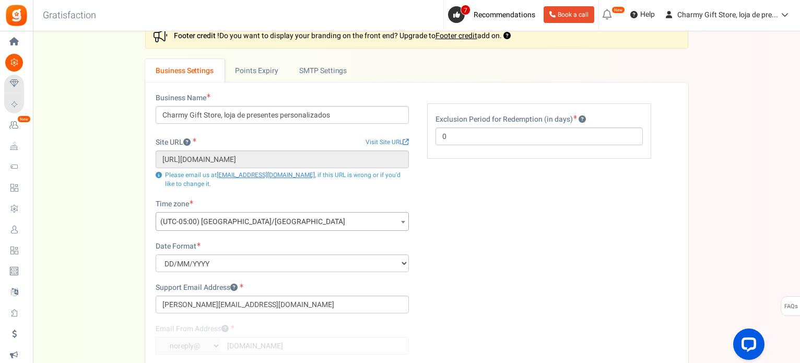
scroll to position [0, 0]
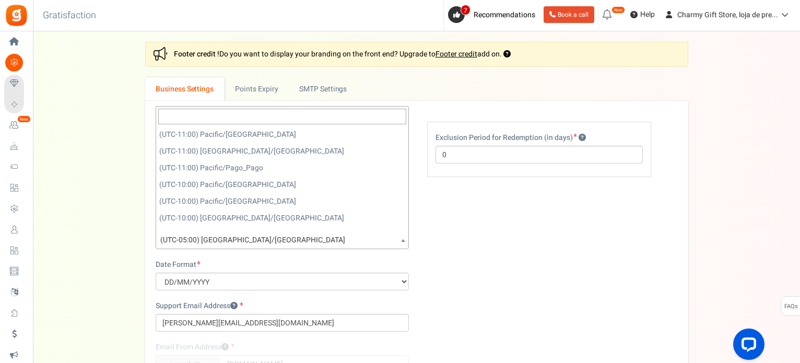
click at [403, 240] on b at bounding box center [403, 240] width 4 height 3
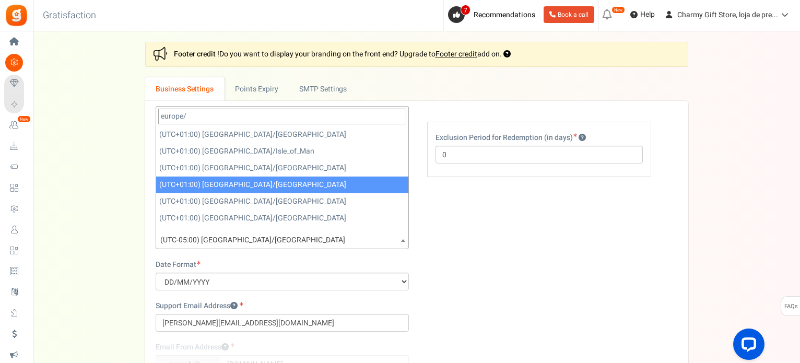
type input "europe/"
select select "Europe/[GEOGRAPHIC_DATA]"
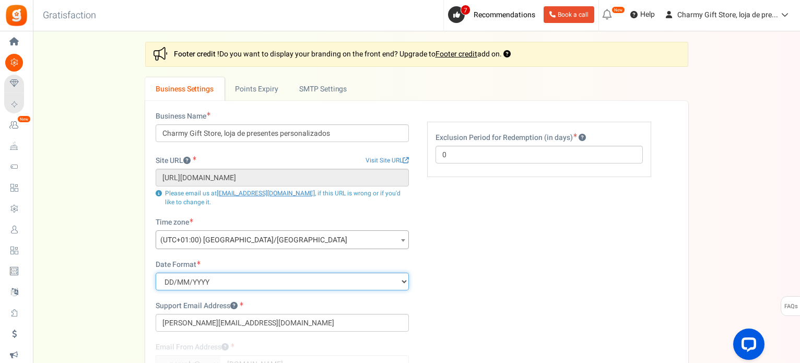
click at [316, 284] on select "MM/DD/YYYY DD/MM/YYYY YYYY/MM/DD" at bounding box center [282, 282] width 253 height 18
click at [190, 280] on select "MM/DD/YYYY DD/MM/YYYY YYYY/MM/DD" at bounding box center [282, 282] width 253 height 18
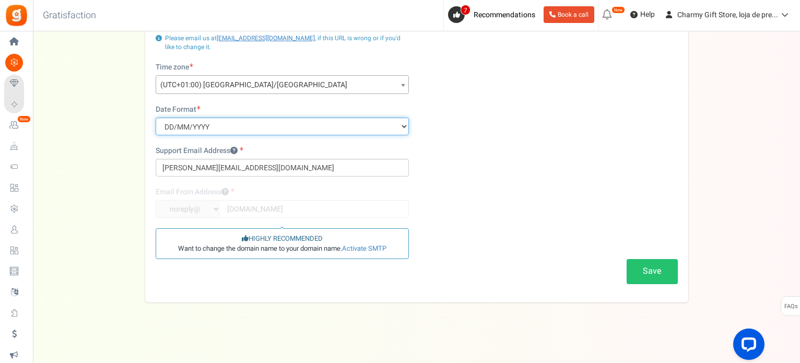
scroll to position [157, 0]
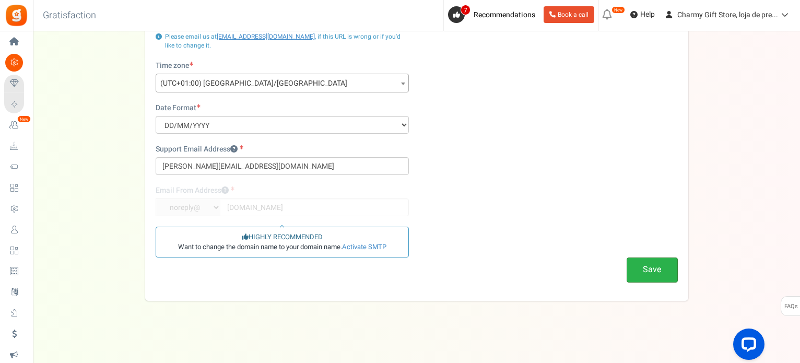
click at [652, 267] on button "Save" at bounding box center [652, 269] width 51 height 25
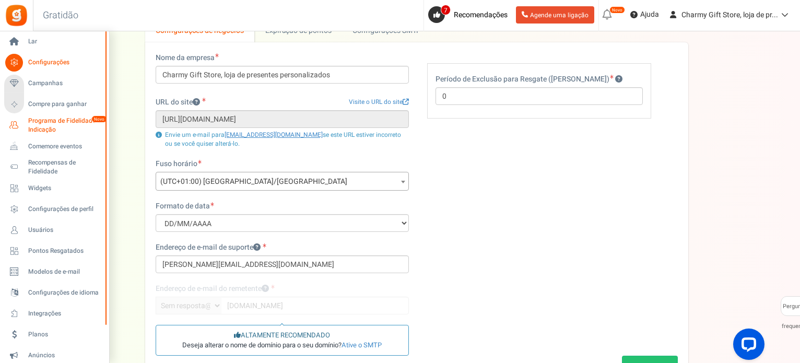
scroll to position [52, 0]
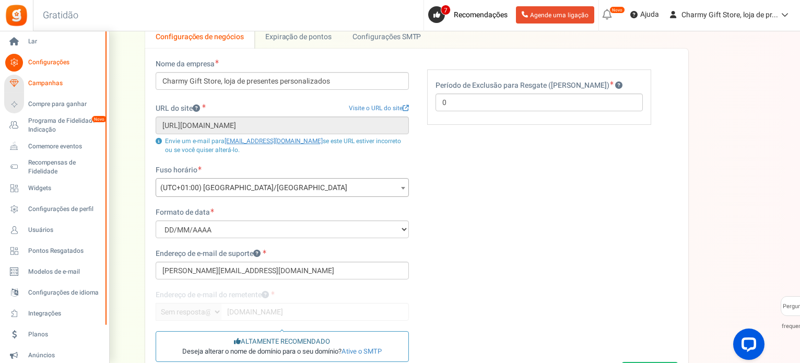
click at [62, 84] on span "Campanhas" at bounding box center [64, 83] width 73 height 9
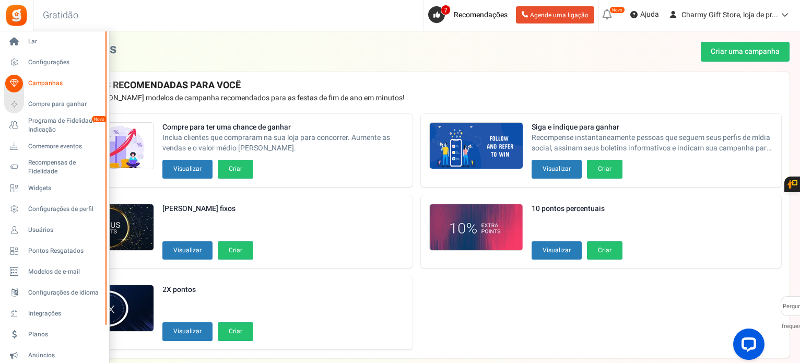
click at [42, 81] on font "Campanhas" at bounding box center [45, 82] width 34 height 9
click at [60, 123] on font "Programa de Fidelidade e Indicação" at bounding box center [64, 125] width 72 height 18
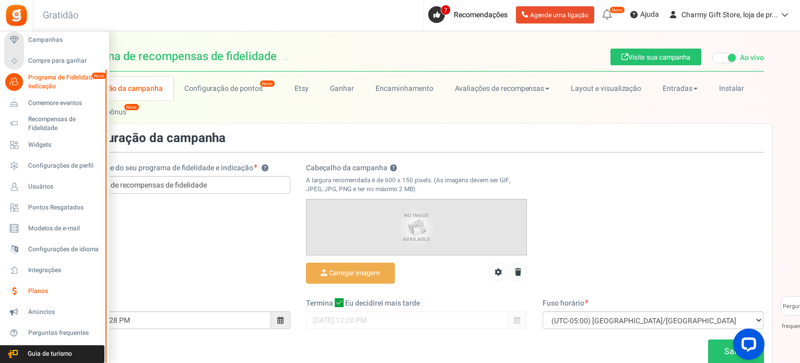
scroll to position [72, 0]
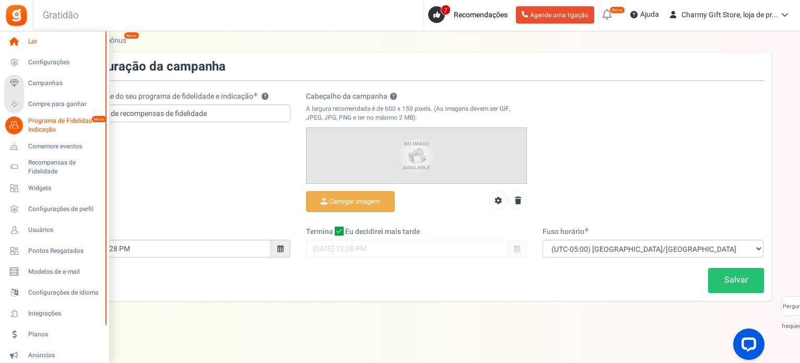
click at [31, 41] on font "Lar" at bounding box center [32, 41] width 9 height 9
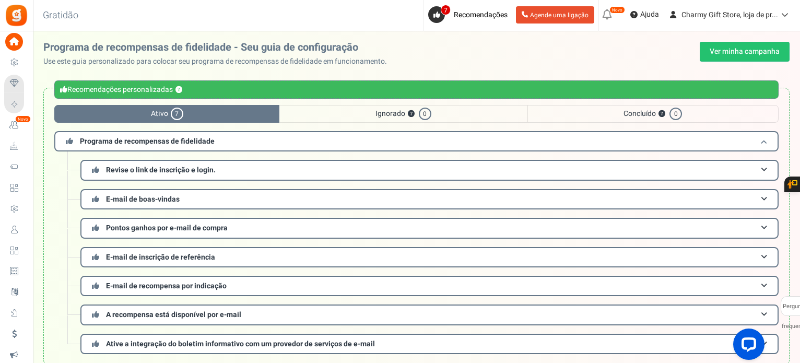
click at [150, 139] on font "Programa de recompensas de fidelidade" at bounding box center [147, 141] width 135 height 11
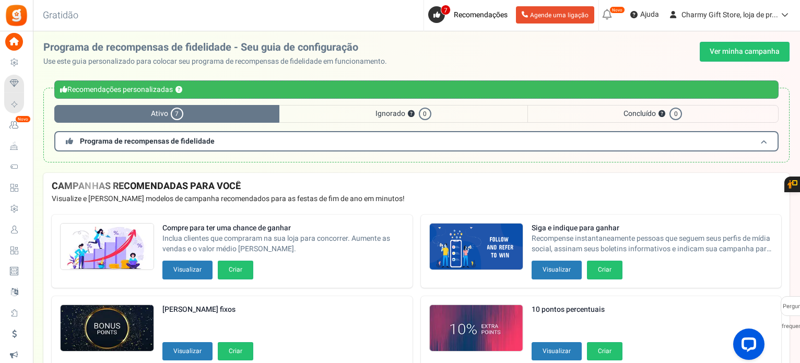
click at [150, 139] on font "Programa de recompensas de fidelidade" at bounding box center [147, 141] width 135 height 11
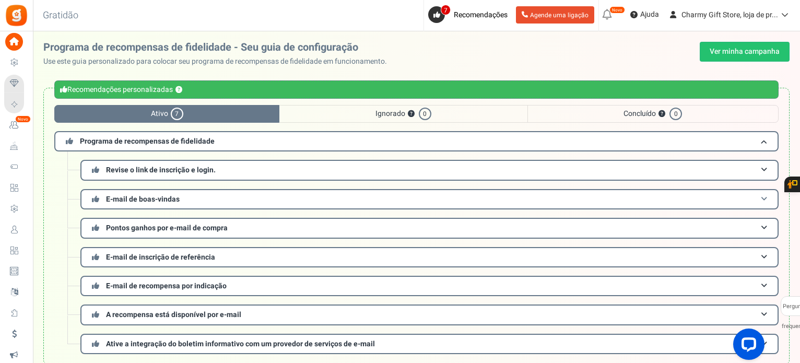
click at [123, 200] on font "E-mail de boas-vindas" at bounding box center [143, 199] width 74 height 11
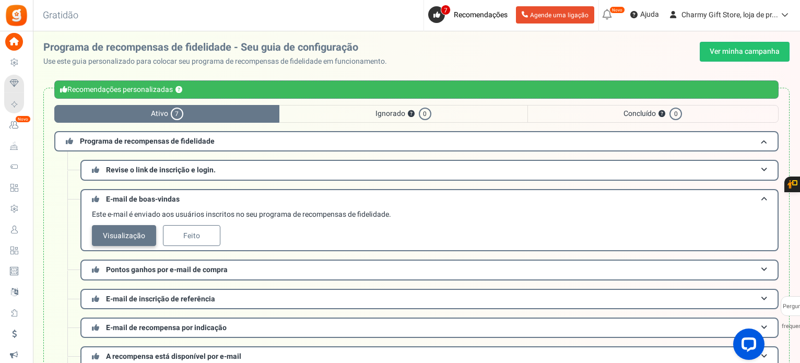
click at [0, 0] on font "Visualização" at bounding box center [0, 0] width 0 height 0
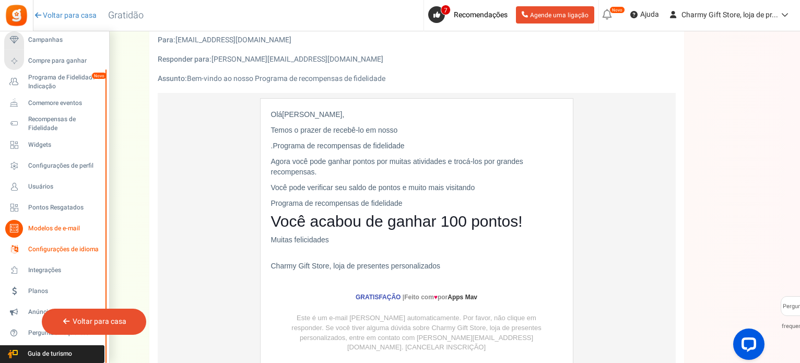
scroll to position [104, 0]
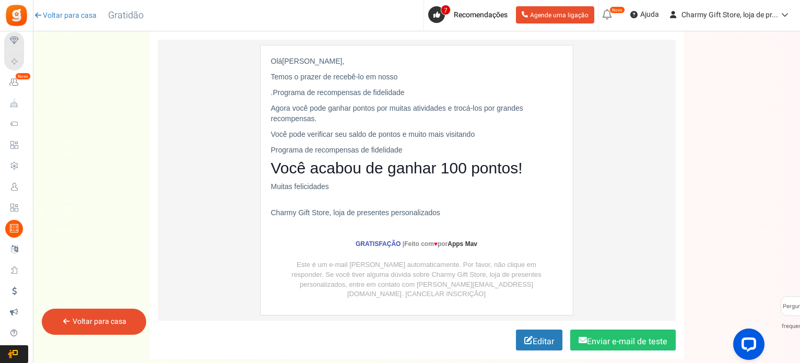
click at [66, 320] on icon at bounding box center [66, 320] width 9 height 7
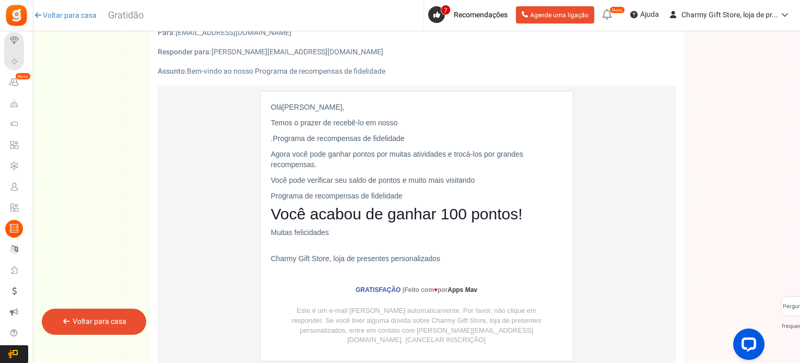
scroll to position [0, 0]
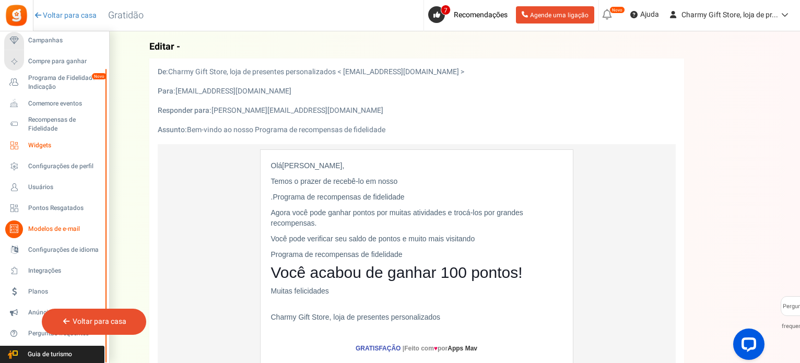
click at [45, 142] on font "Widgets" at bounding box center [39, 144] width 23 height 9
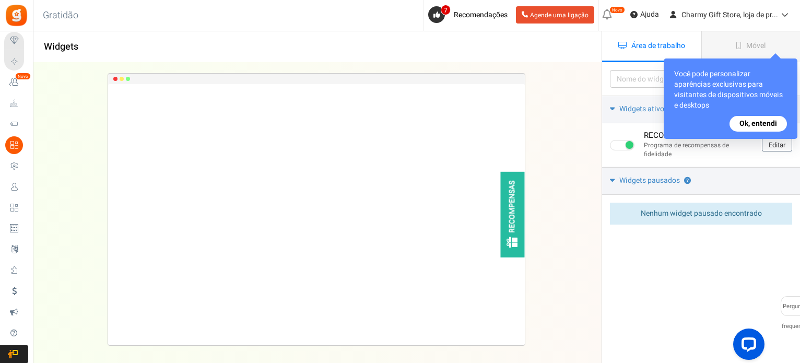
click at [776, 121] on font "Ok, entendi" at bounding box center [758, 123] width 38 height 11
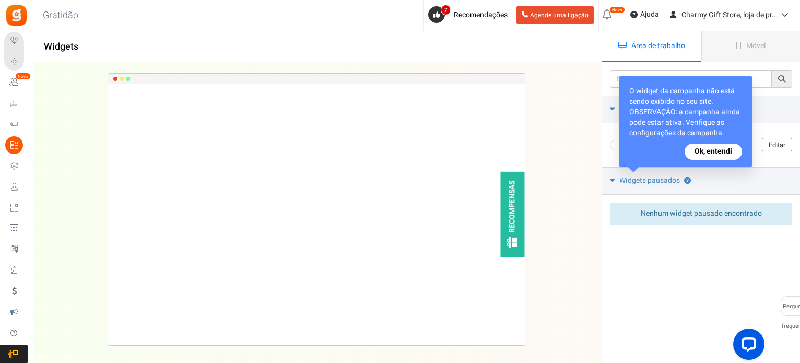
click at [726, 150] on font "Ok, entendi" at bounding box center [713, 151] width 38 height 11
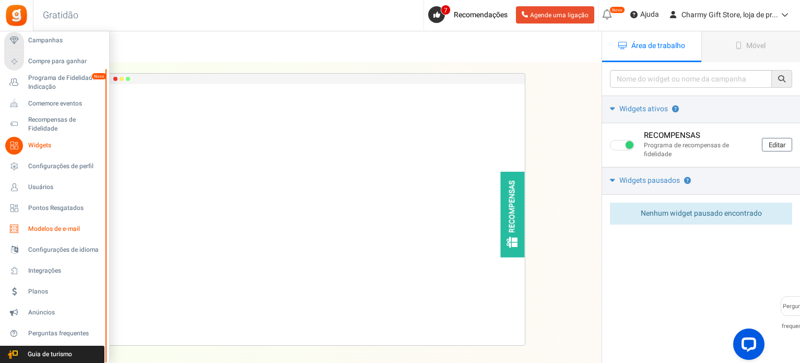
click at [62, 229] on font "Modelos de e-mail" at bounding box center [54, 228] width 52 height 9
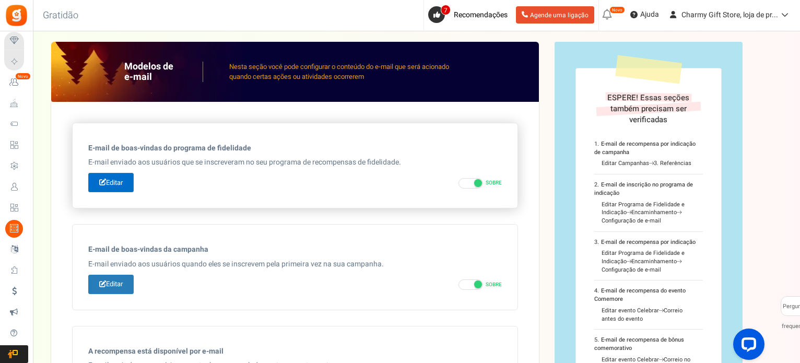
click at [121, 182] on font "Editar" at bounding box center [114, 183] width 17 height 10
type input "Bem-vindo ao nosso [[Loyalty Program Name]]"
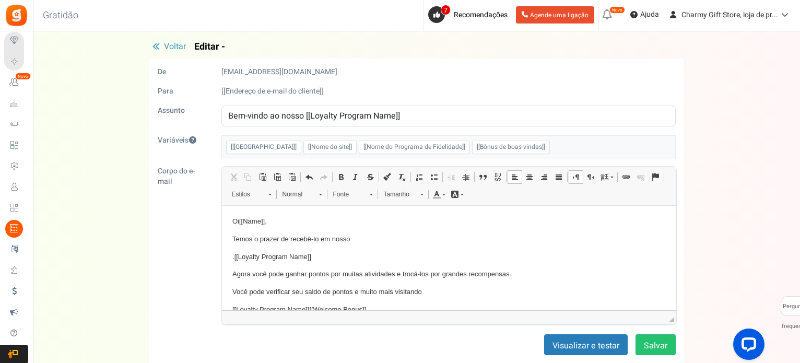
click at [235, 221] on p "Oi [[Name]] ," at bounding box center [448, 221] width 433 height 11
click at [350, 236] on p "Temos o prazer de recebê-lo em nosso" at bounding box center [448, 238] width 433 height 11
click at [313, 255] on p ". [[Loyalty Program Name]]" at bounding box center [448, 256] width 433 height 11
click at [230, 256] on html "Olá [[Name]] , Temos o prazer em recebê-lo no nosso Programa de Pontos Agora vo…" at bounding box center [448, 288] width 454 height 166
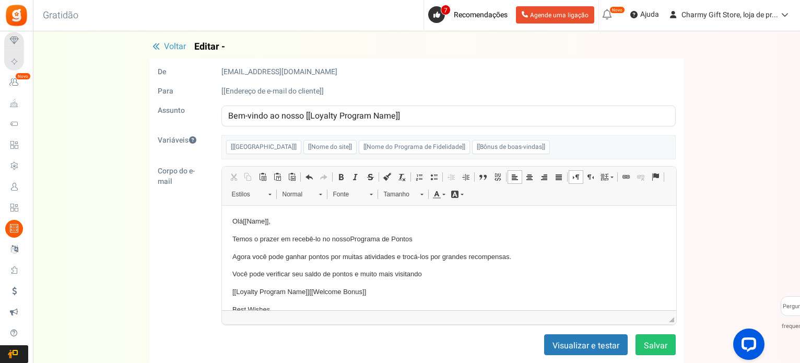
click at [320, 237] on p "Temos o prazer em recebê-lo no nosso Programa de Pontos" at bounding box center [448, 238] width 433 height 11
click at [418, 238] on p "Temos o prazer de te receber no nosso Programa de Pontos" at bounding box center [448, 238] width 433 height 11
click at [266, 253] on p "Agora você pode ganhar pontos por muitas atividades e trocá-los por grandes rec…" at bounding box center [448, 256] width 433 height 11
click at [269, 256] on p "Agora pode ganhar pontos por muitas atividades e trocá-los por grandes recompen…" at bounding box center [448, 256] width 433 height 11
click at [348, 255] on p "Agora podes ganhar pontos por muitas atividades e trocá-los por grandes recompe…" at bounding box center [448, 256] width 433 height 11
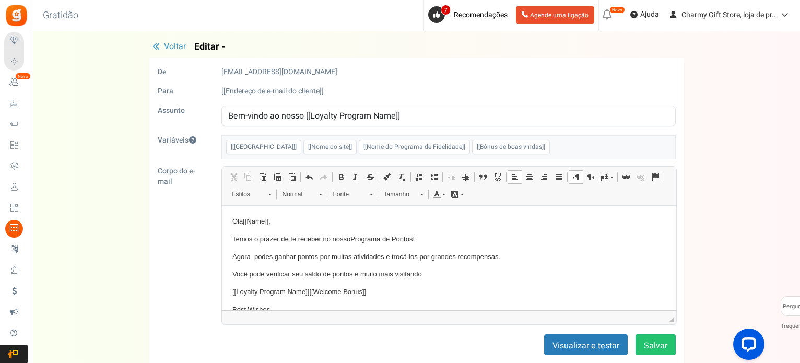
click at [350, 256] on p "Agora podes ganhar pontos por muitas atividades e trocá-los por grandes recompe…" at bounding box center [448, 256] width 433 height 11
